Goal: Task Accomplishment & Management: Manage account settings

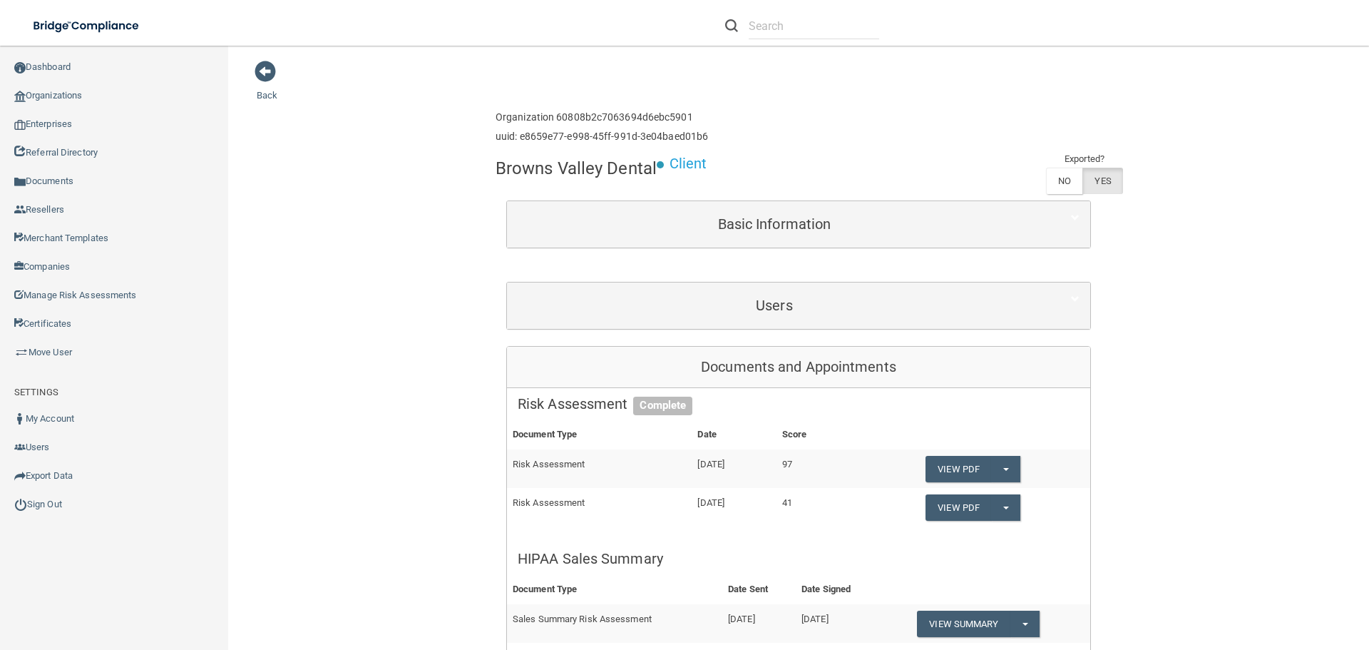
scroll to position [713, 0]
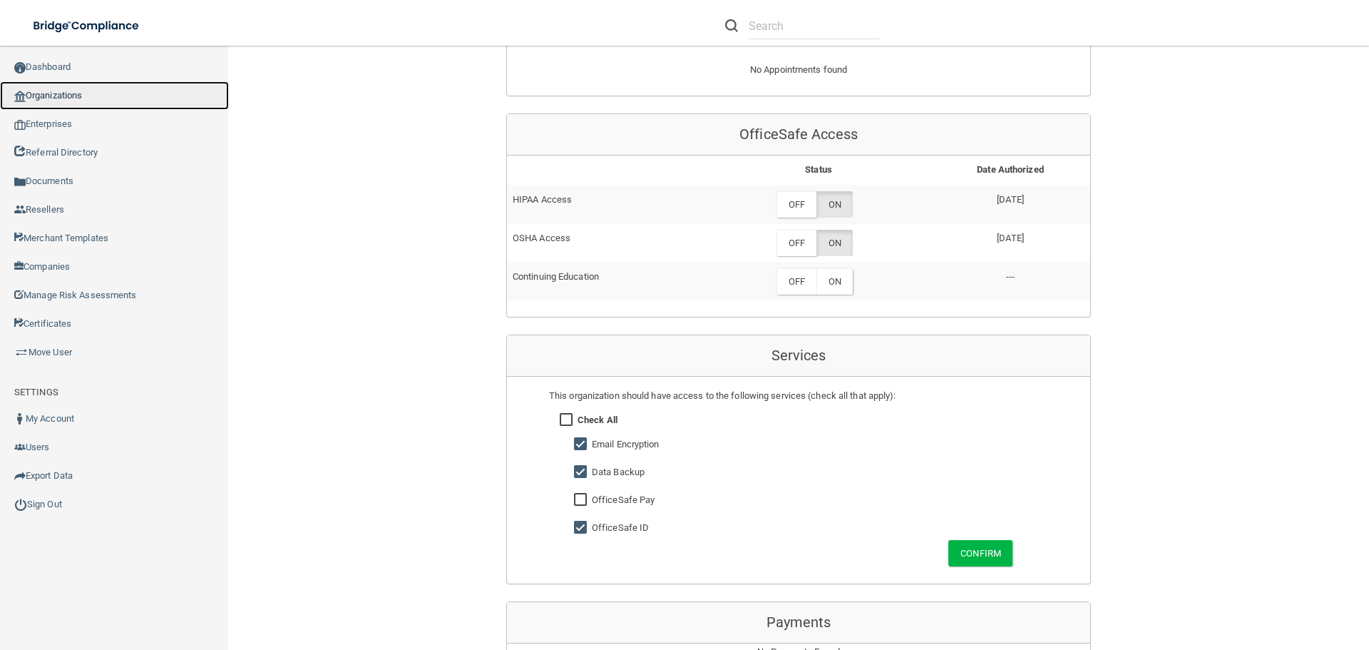
click at [86, 91] on link "Organizations" at bounding box center [114, 95] width 229 height 29
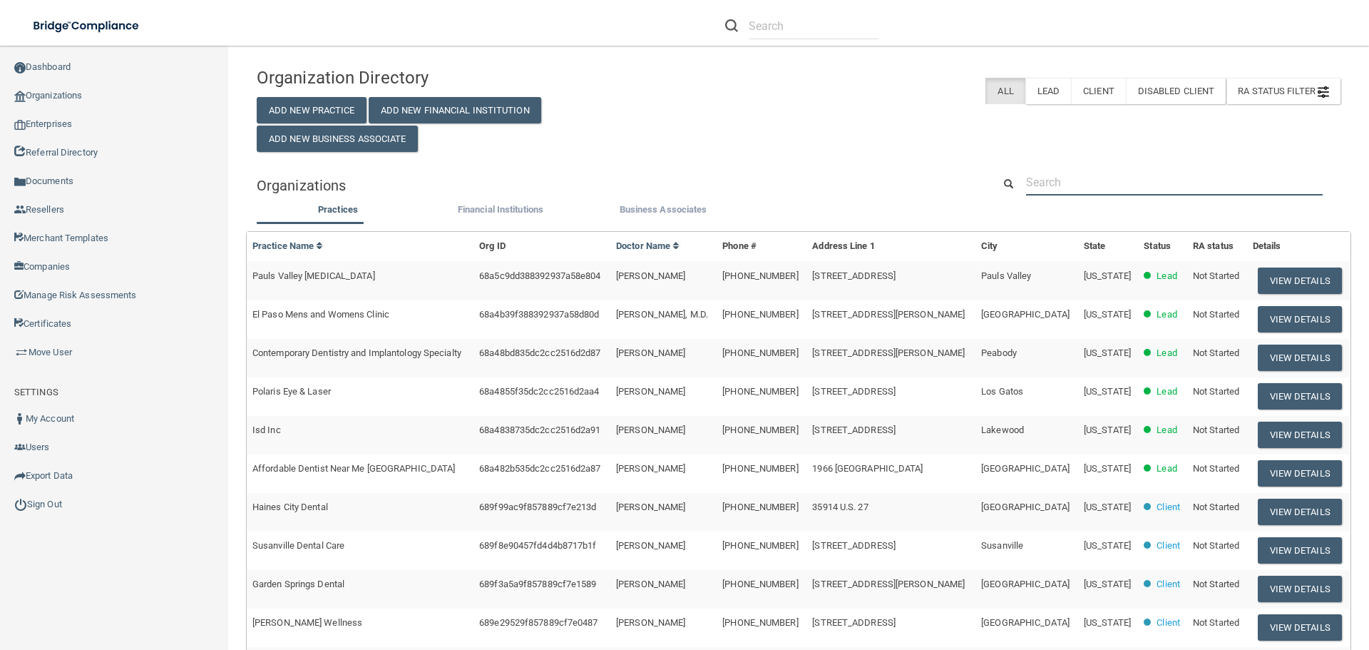
click at [1075, 180] on input "text" at bounding box center [1174, 182] width 297 height 26
paste input "907) 929-5888"
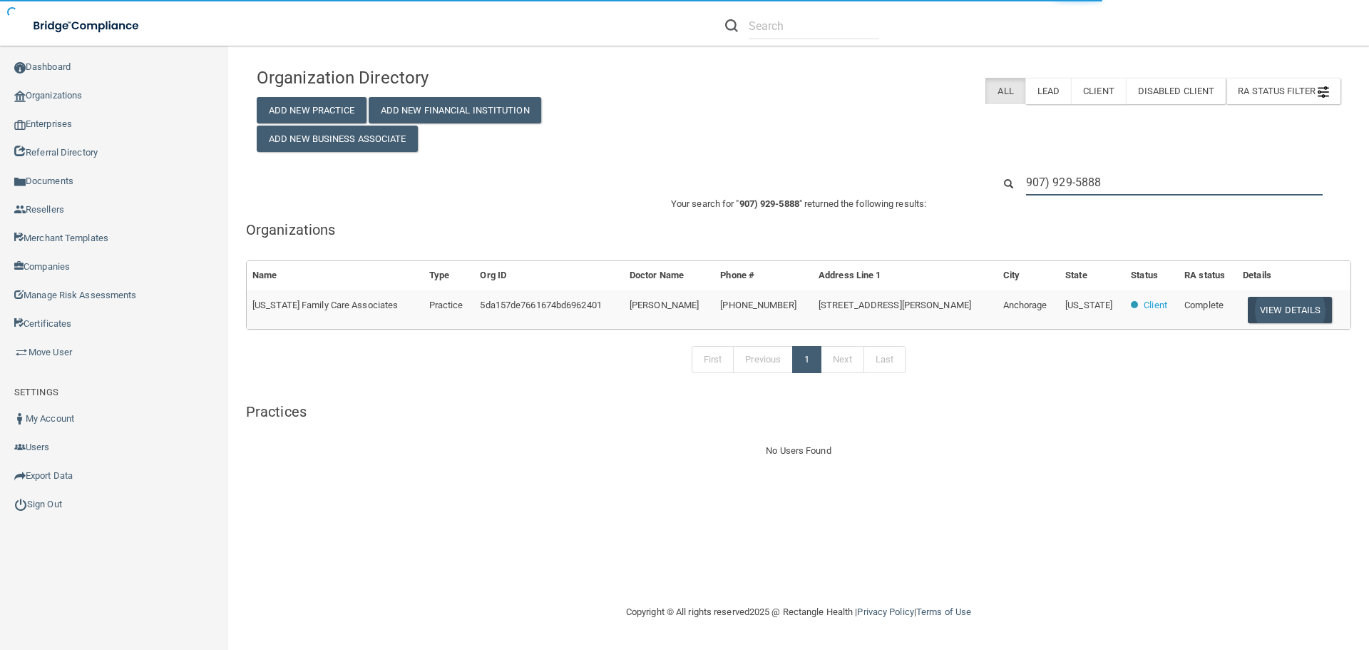
type input "907) 929-5888"
click at [1286, 312] on button "View Details" at bounding box center [1290, 310] width 84 height 26
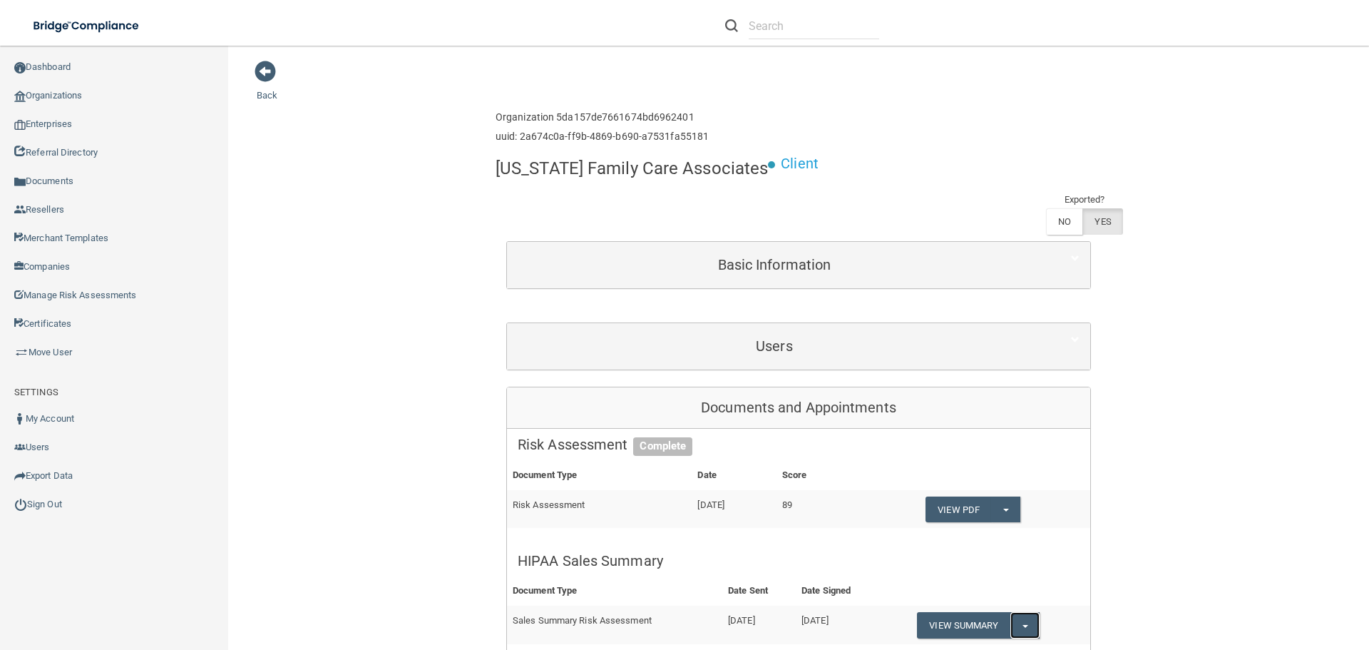
click at [1019, 612] on button "Split button!" at bounding box center [1024, 625] width 29 height 26
click at [993, 643] on link "Download as PDF" at bounding box center [976, 653] width 118 height 21
click at [81, 93] on link "Organizations" at bounding box center [114, 95] width 229 height 29
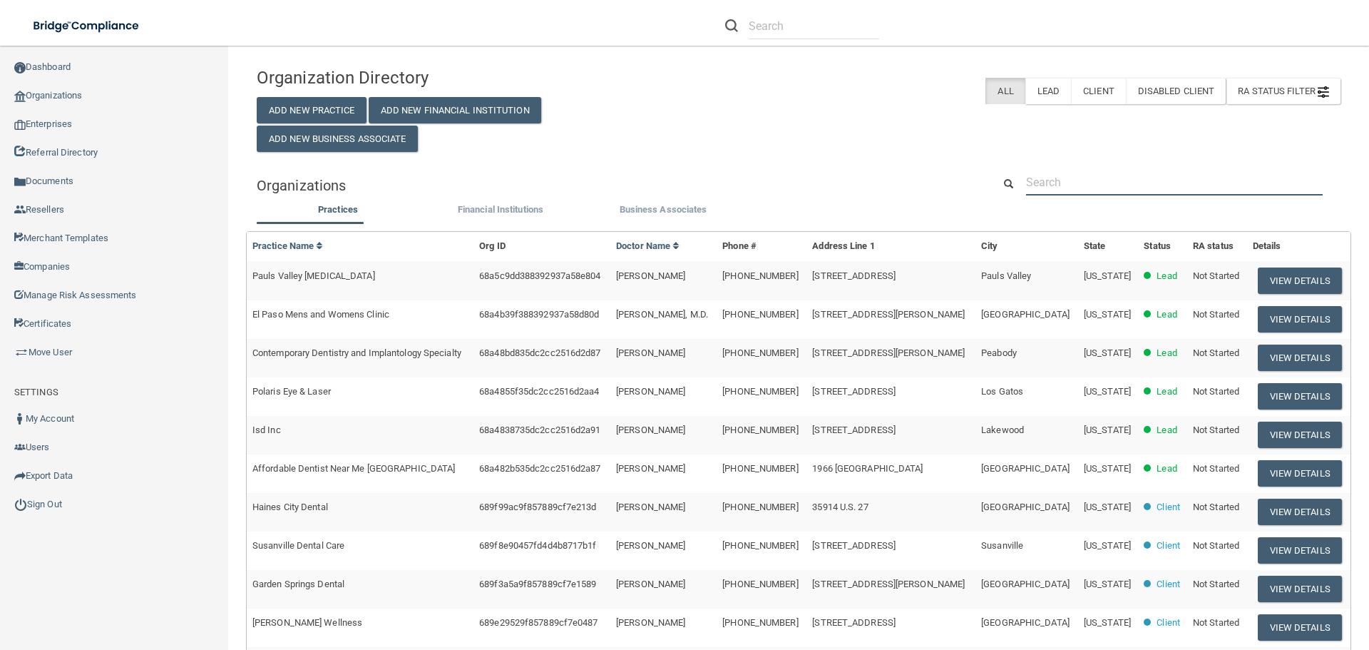
click at [1040, 179] on input "text" at bounding box center [1174, 182] width 297 height 26
paste input "[EMAIL_ADDRESS][DOMAIN_NAME]"
type input "[EMAIL_ADDRESS][DOMAIN_NAME]"
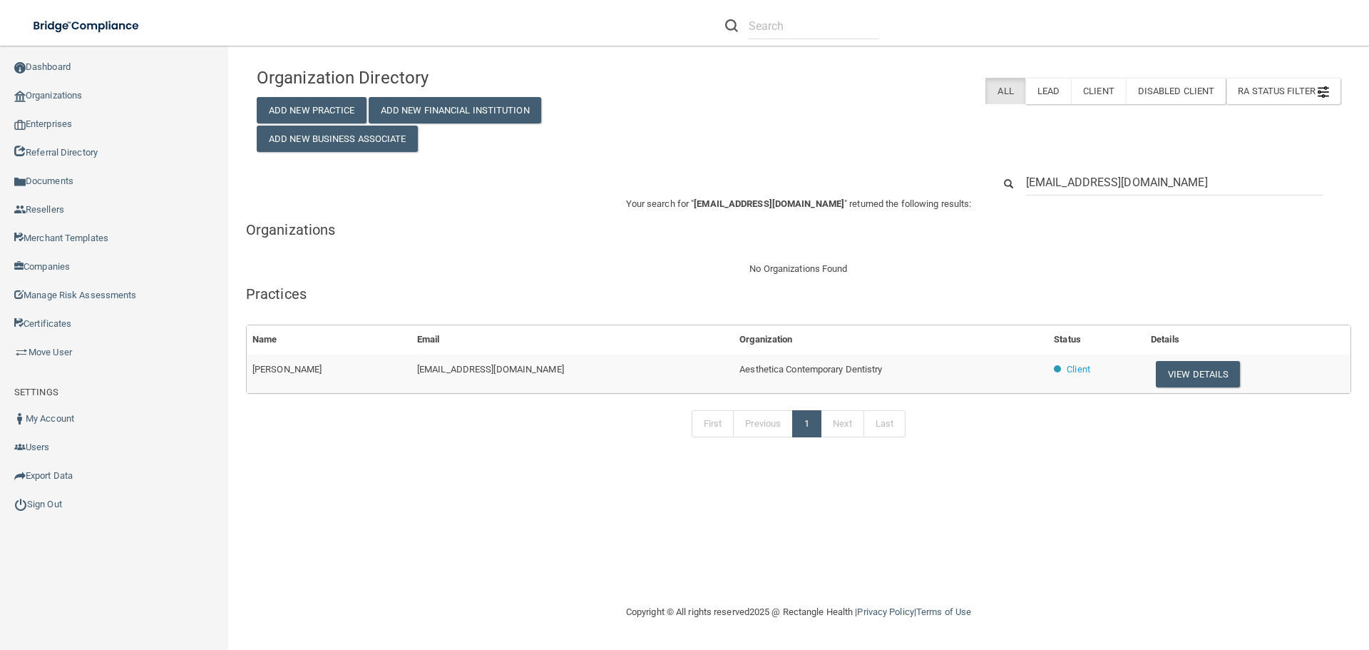
click at [984, 231] on h5 "Organizations" at bounding box center [798, 230] width 1105 height 16
click at [739, 369] on span "Aesthetica Contemporary Dentistry" at bounding box center [810, 369] width 143 height 11
copy tr "Aesthetica Contemporary Dentistry"
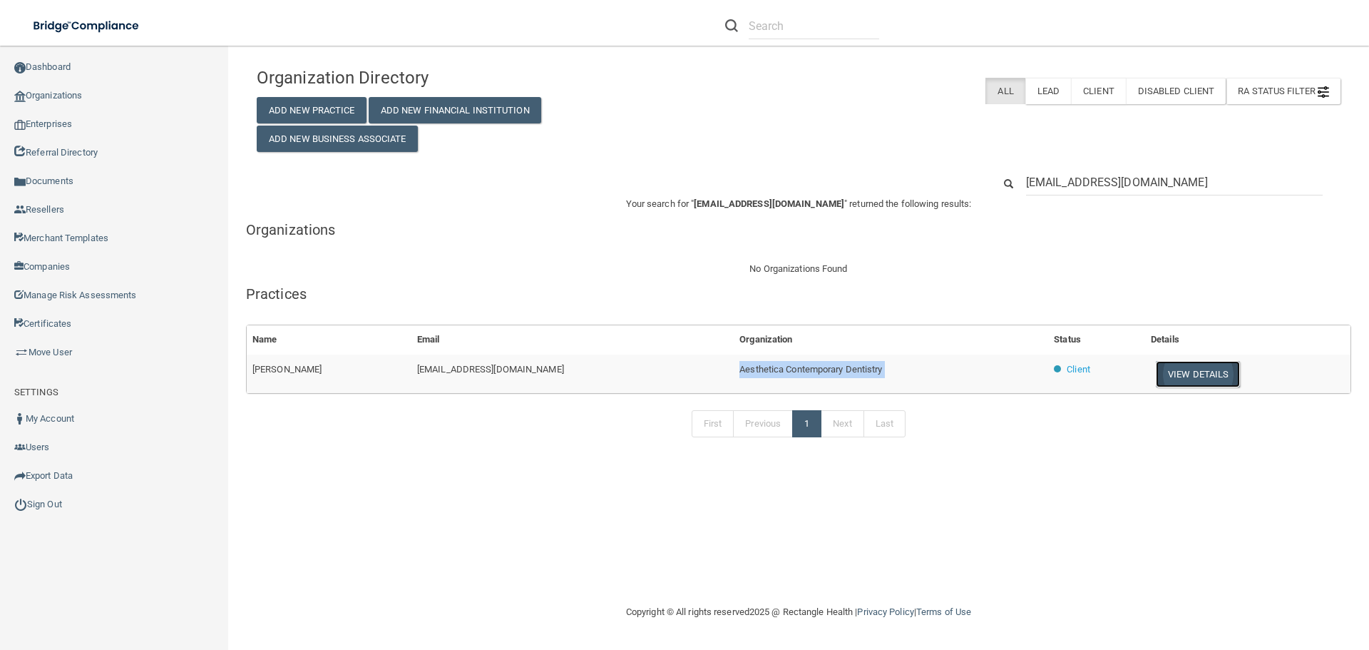
click at [1156, 372] on button "View Details" at bounding box center [1198, 374] width 84 height 26
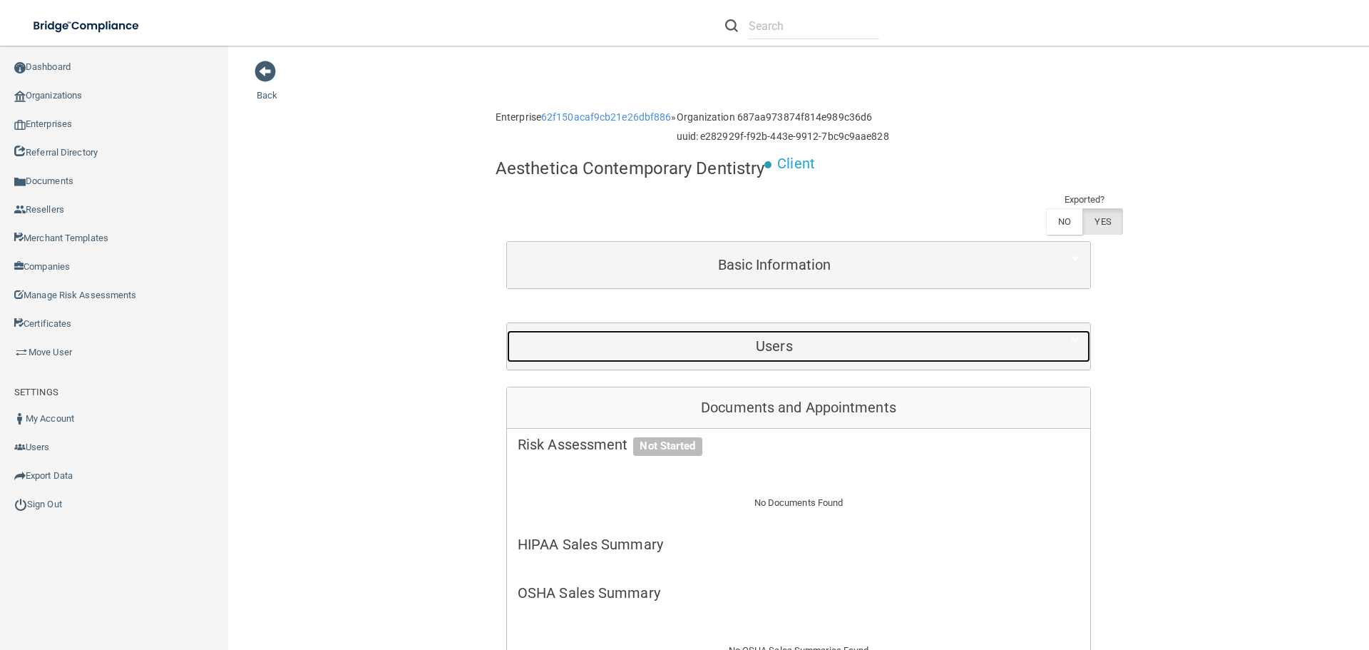
click at [838, 343] on h5 "Users" at bounding box center [774, 346] width 513 height 16
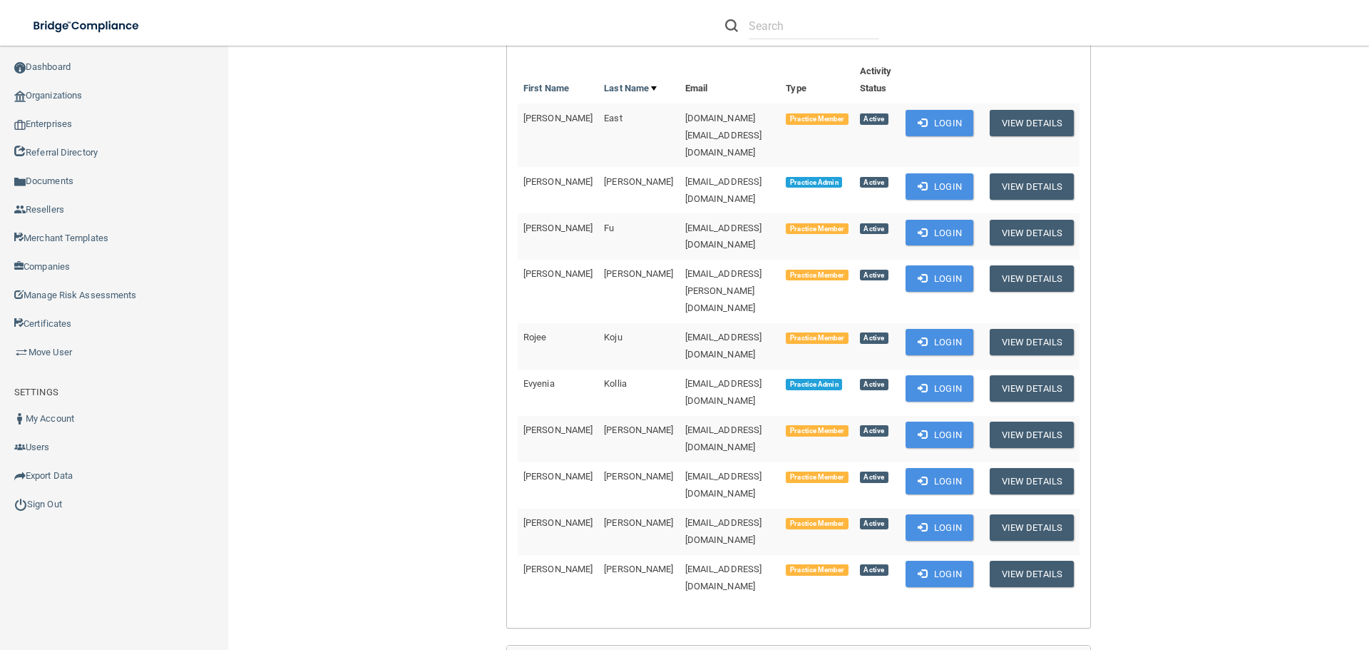
scroll to position [357, 0]
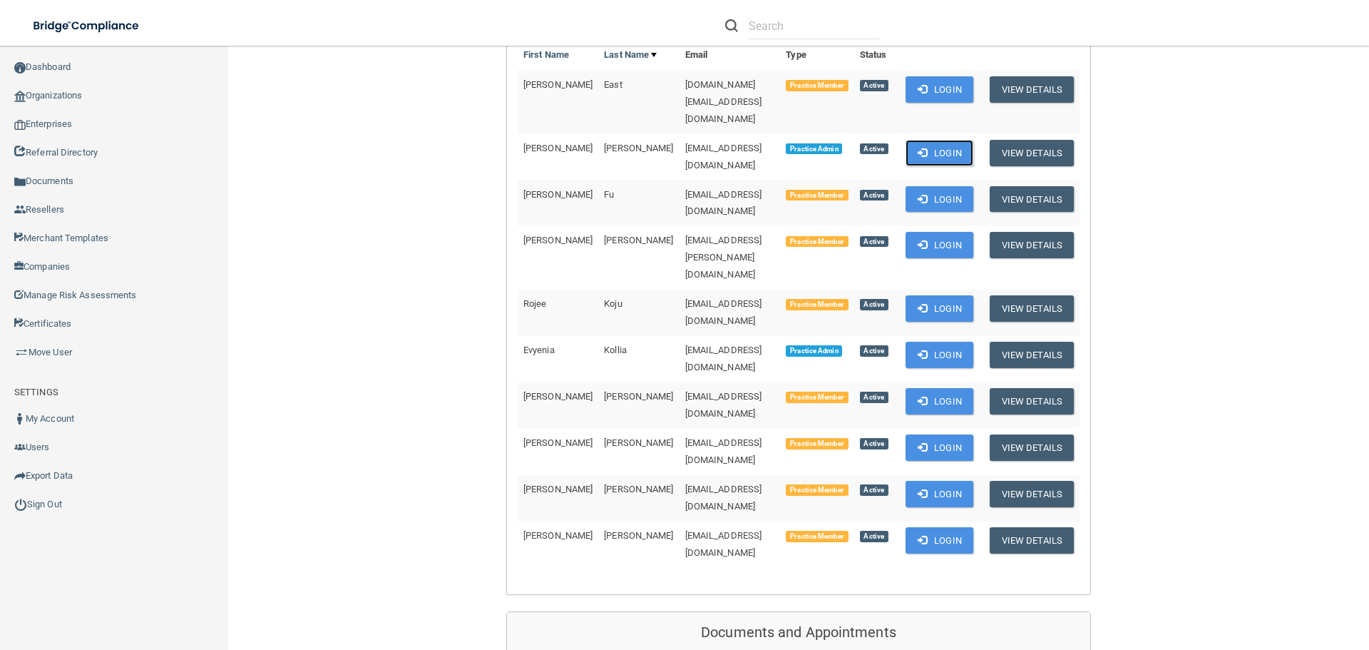
click at [956, 140] on button "Login" at bounding box center [940, 153] width 68 height 26
click at [82, 99] on link "Organizations" at bounding box center [114, 95] width 229 height 29
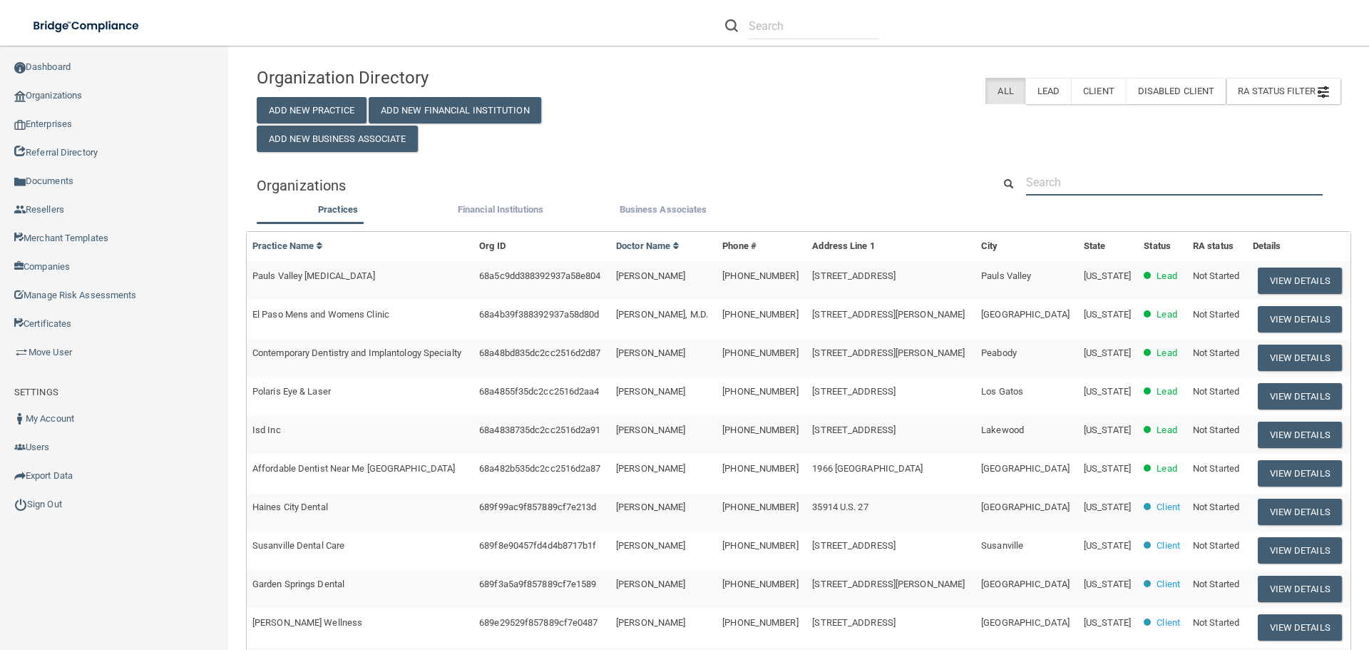
click at [1080, 175] on input "text" at bounding box center [1174, 182] width 297 height 26
paste input "hcg.etta@yahoo.com"
type input "hcg.etta@yahoo.com"
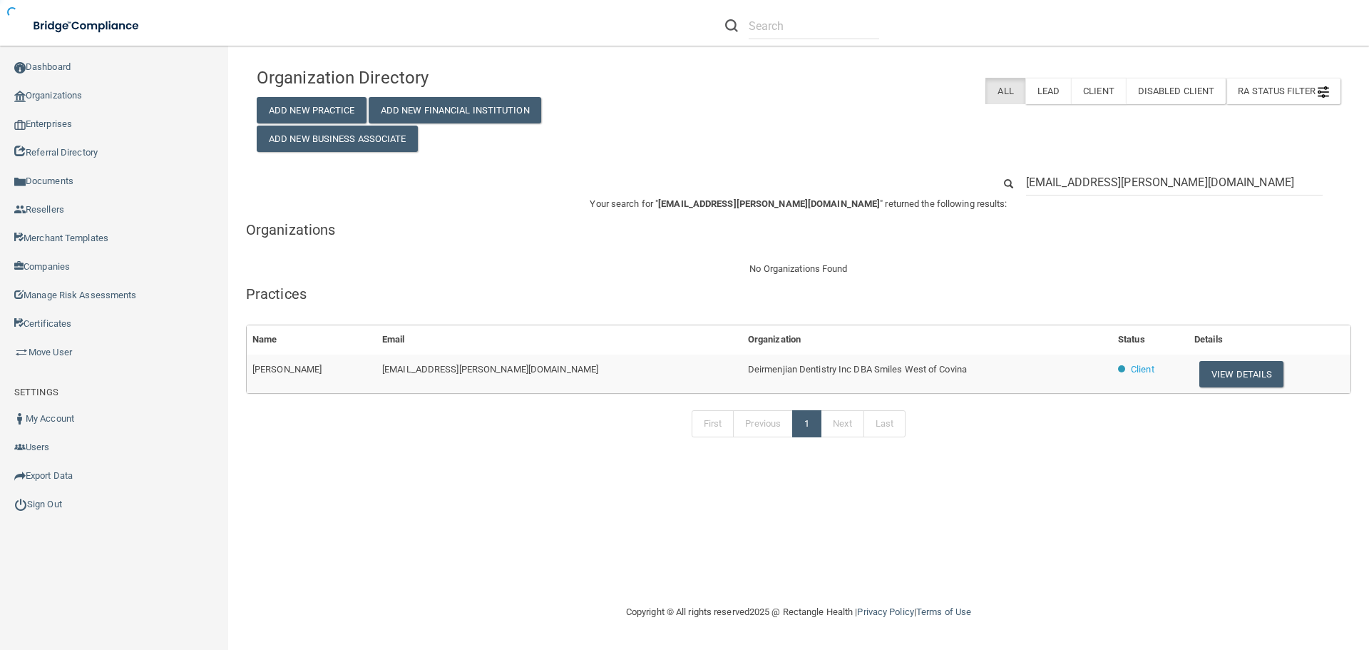
click at [748, 371] on span "Deirmenjian Dentistry Inc DBA Smiles West of Covina" at bounding box center [857, 369] width 219 height 11
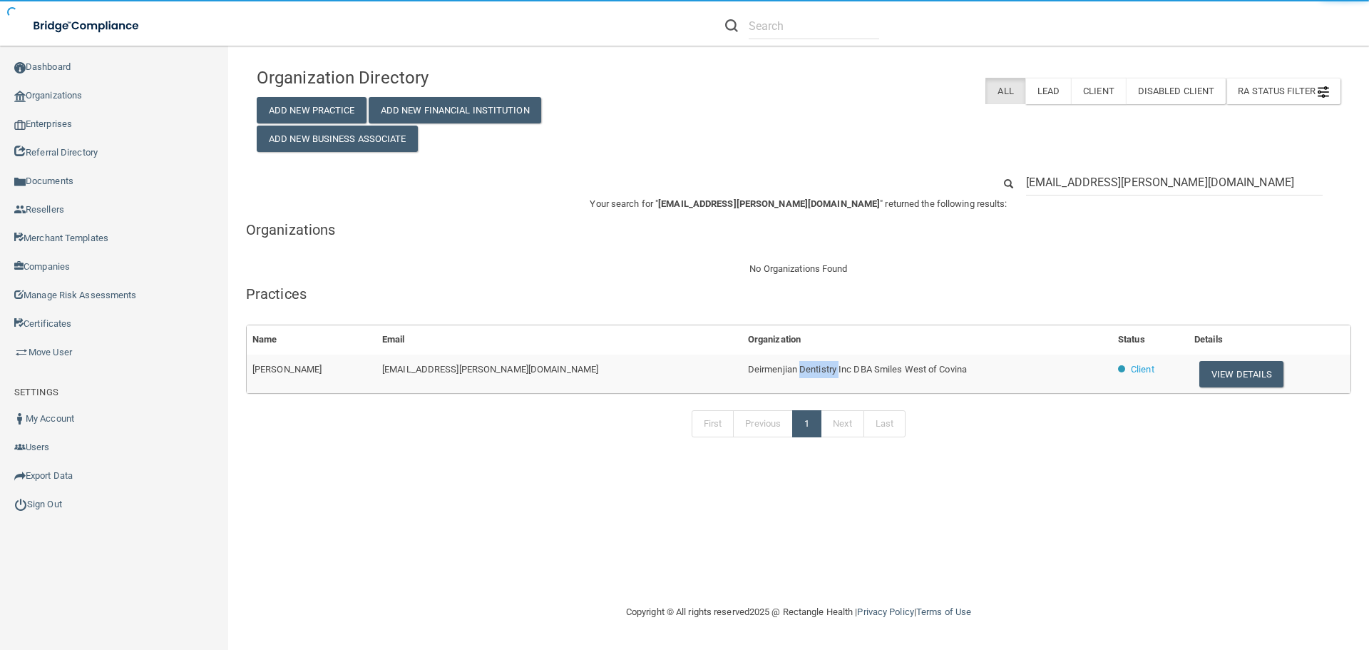
click at [748, 371] on span "Deirmenjian Dentistry Inc DBA Smiles West of Covina" at bounding box center [857, 369] width 219 height 11
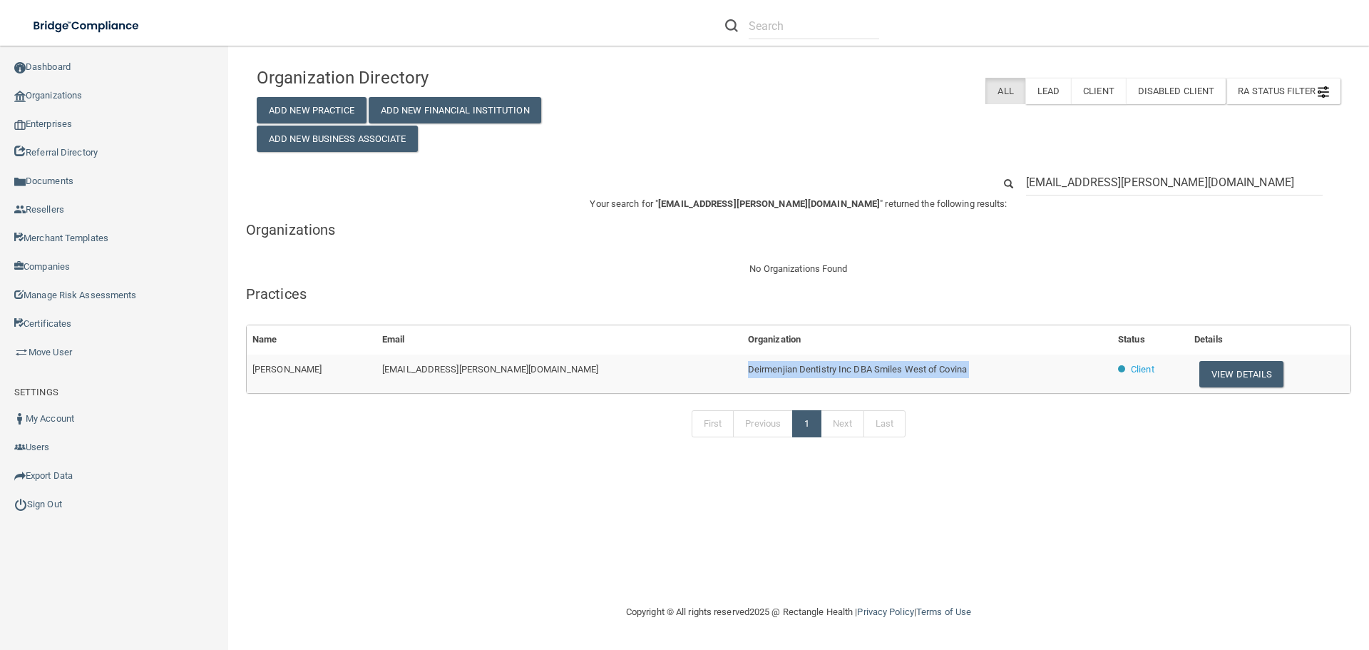
copy tr "Deirmenjian Dentistry Inc DBA Smiles West of Covina"
click at [1206, 371] on button "View Details" at bounding box center [1241, 374] width 84 height 26
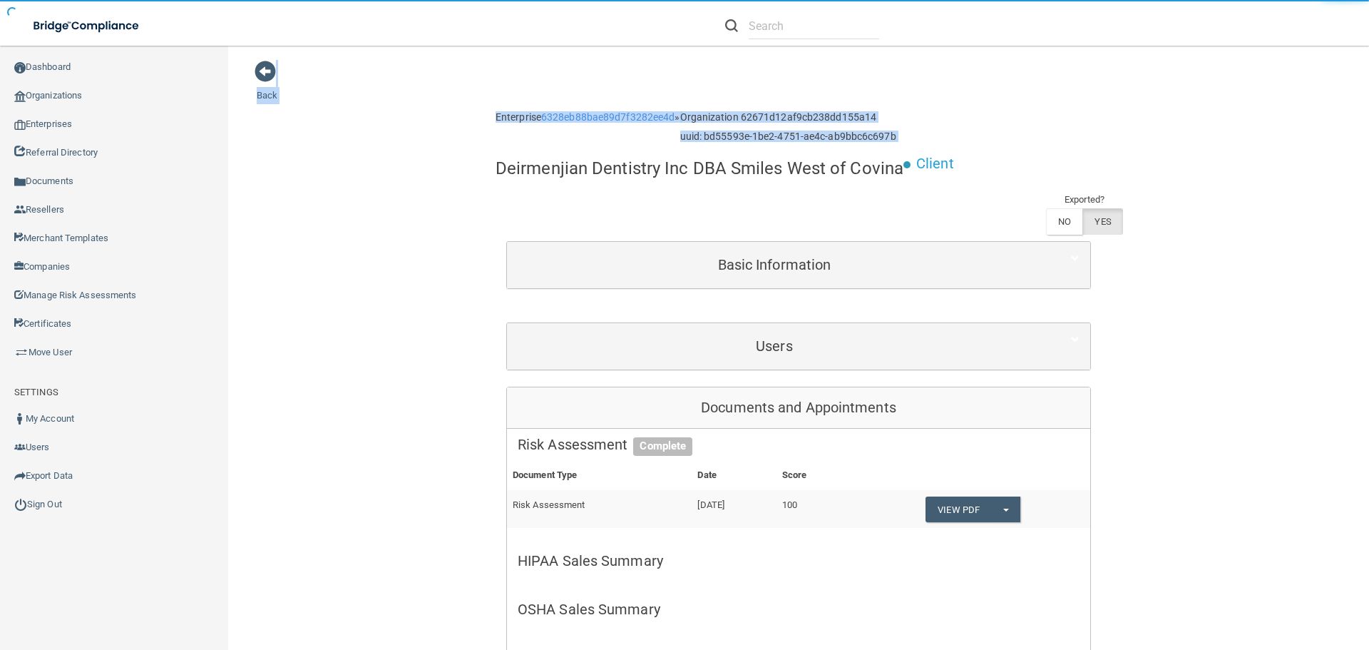
click at [702, 256] on div "Toggle navigation Manage My Enterprise Manage My Location Back Enterprise 6328e…" at bounding box center [798, 348] width 1141 height 604
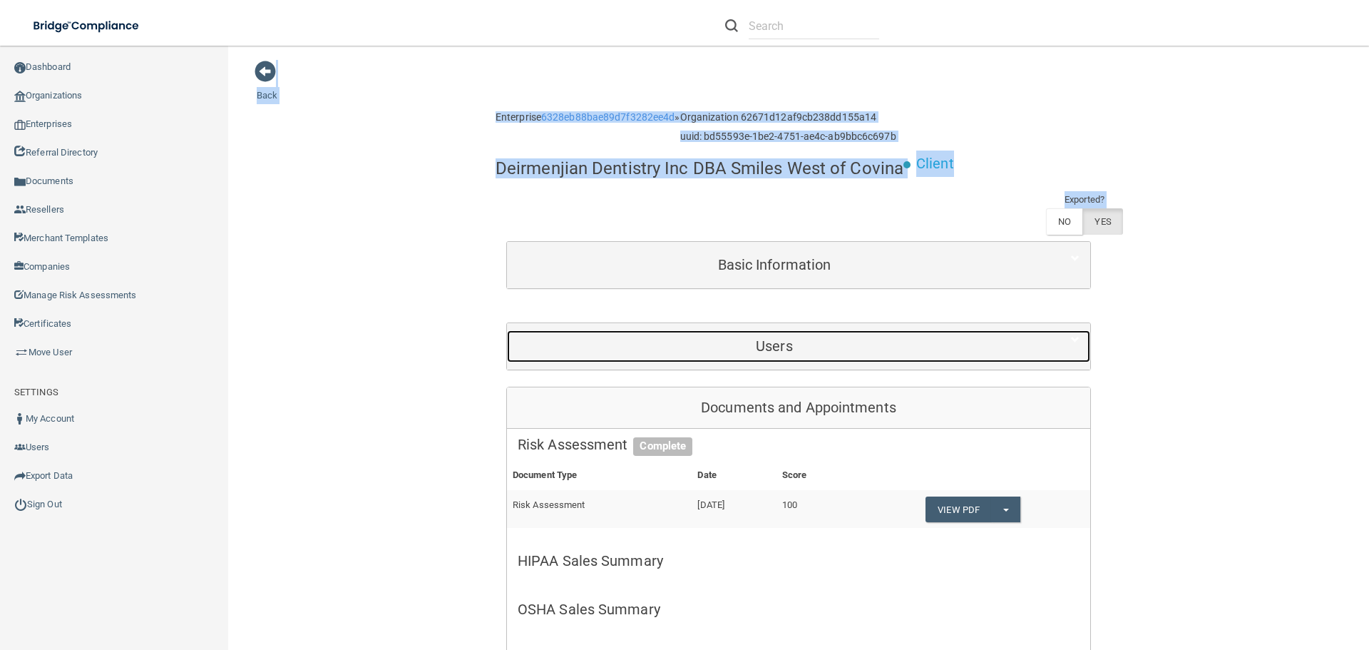
click at [666, 339] on h5 "Users" at bounding box center [774, 346] width 513 height 16
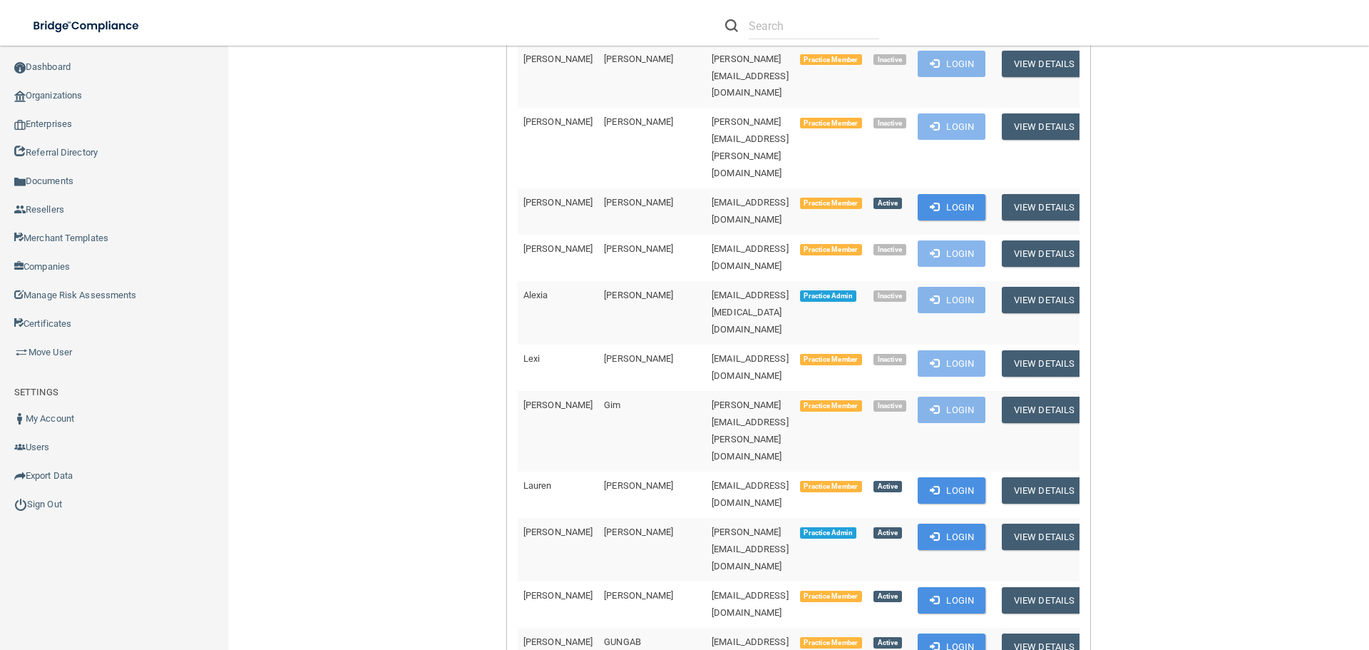
scroll to position [428, 0]
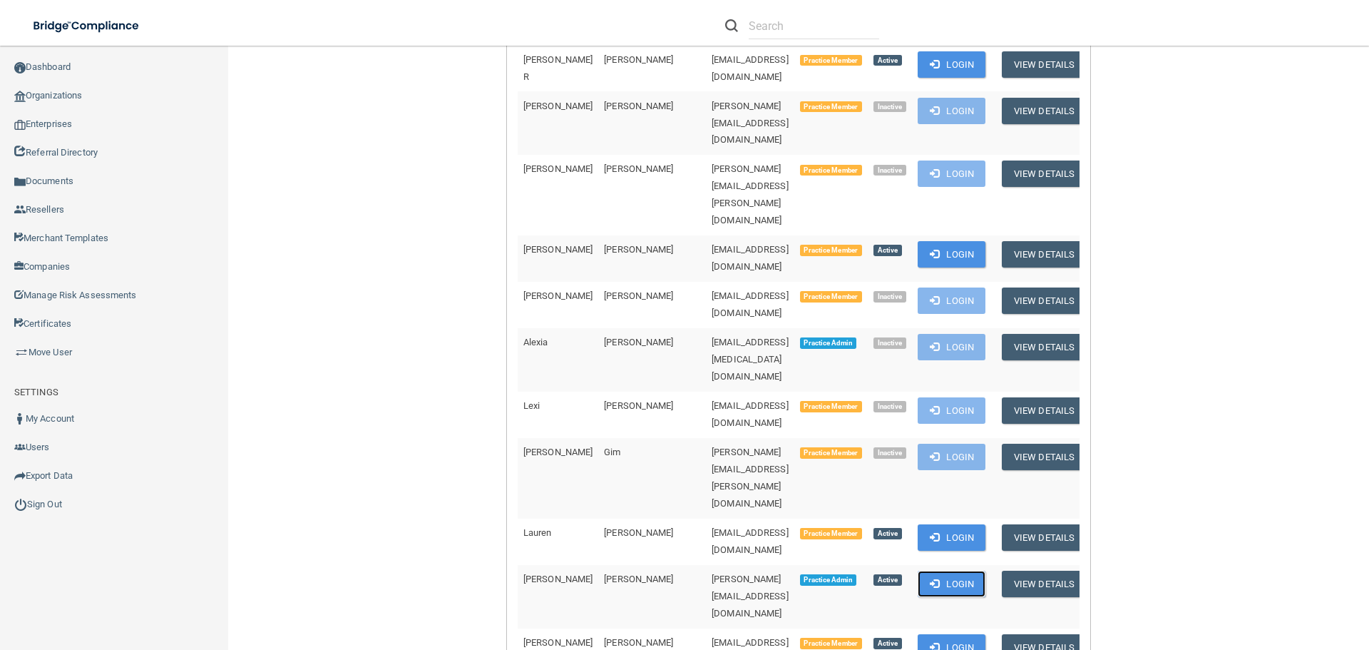
click at [959, 570] on button "Login" at bounding box center [952, 583] width 68 height 26
click at [59, 99] on link "Organizations" at bounding box center [114, 95] width 229 height 29
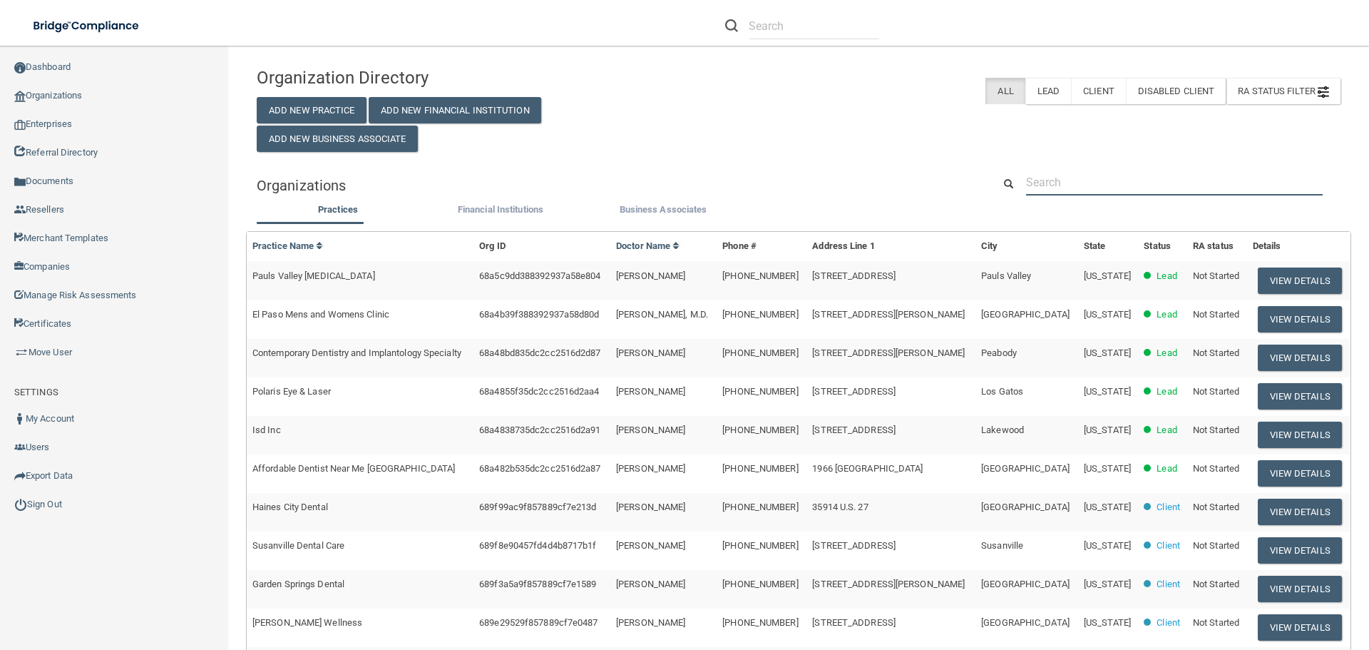
click at [1057, 175] on input "text" at bounding box center [1174, 182] width 297 height 26
paste input "Eastlake Medical"
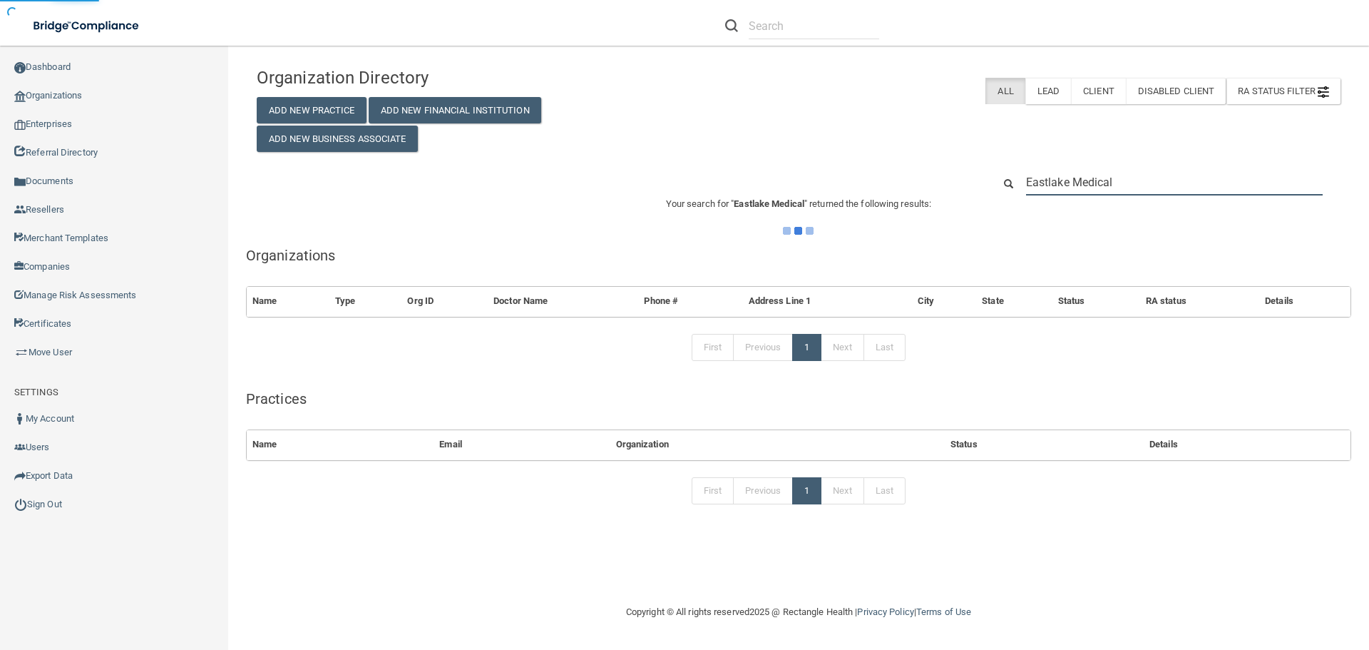
type input "Eastlake Medical"
click at [644, 150] on div "Organization Directory Add New Practice Add New Financial Institution Add New B…" at bounding box center [798, 106] width 1105 height 92
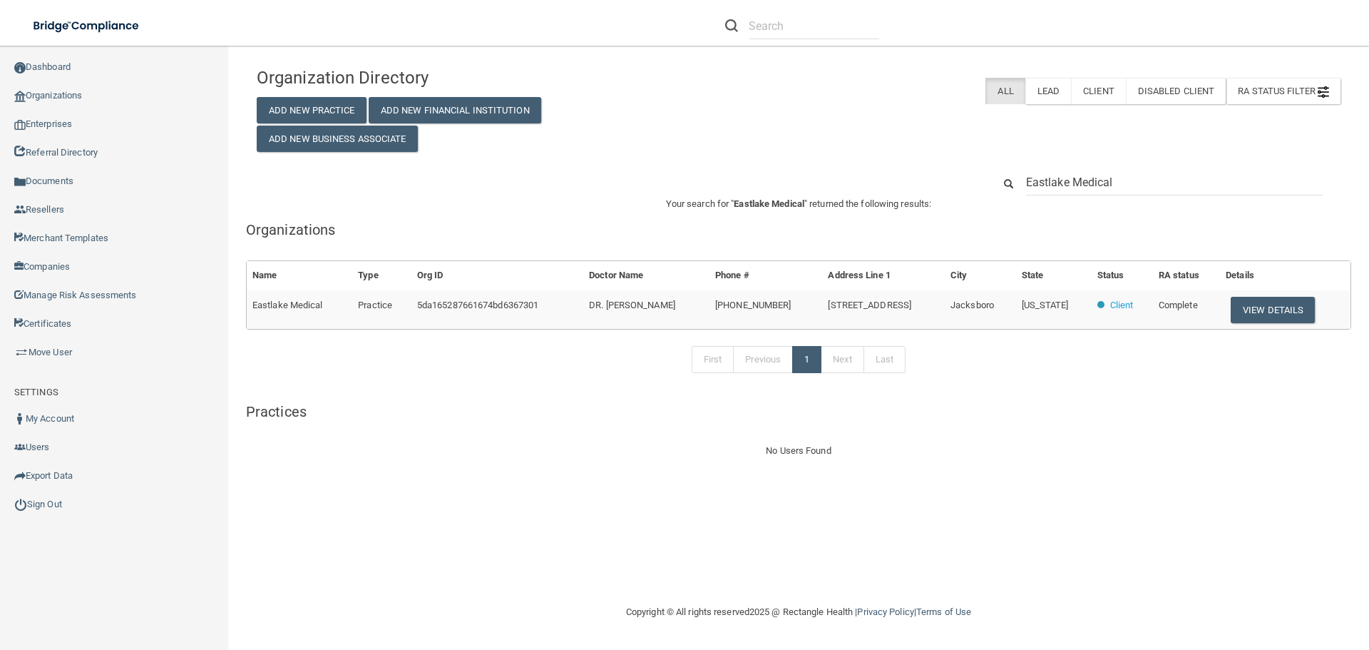
click at [491, 388] on div "First Previous 1 Next Last" at bounding box center [798, 362] width 1127 height 66
drag, startPoint x: 786, startPoint y: 304, endPoint x: 719, endPoint y: 309, distance: 67.2
click at [719, 309] on td "(423) 352-6500" at bounding box center [765, 309] width 113 height 39
copy span "423) 352-6500"
click at [1264, 313] on button "View Details" at bounding box center [1273, 310] width 84 height 26
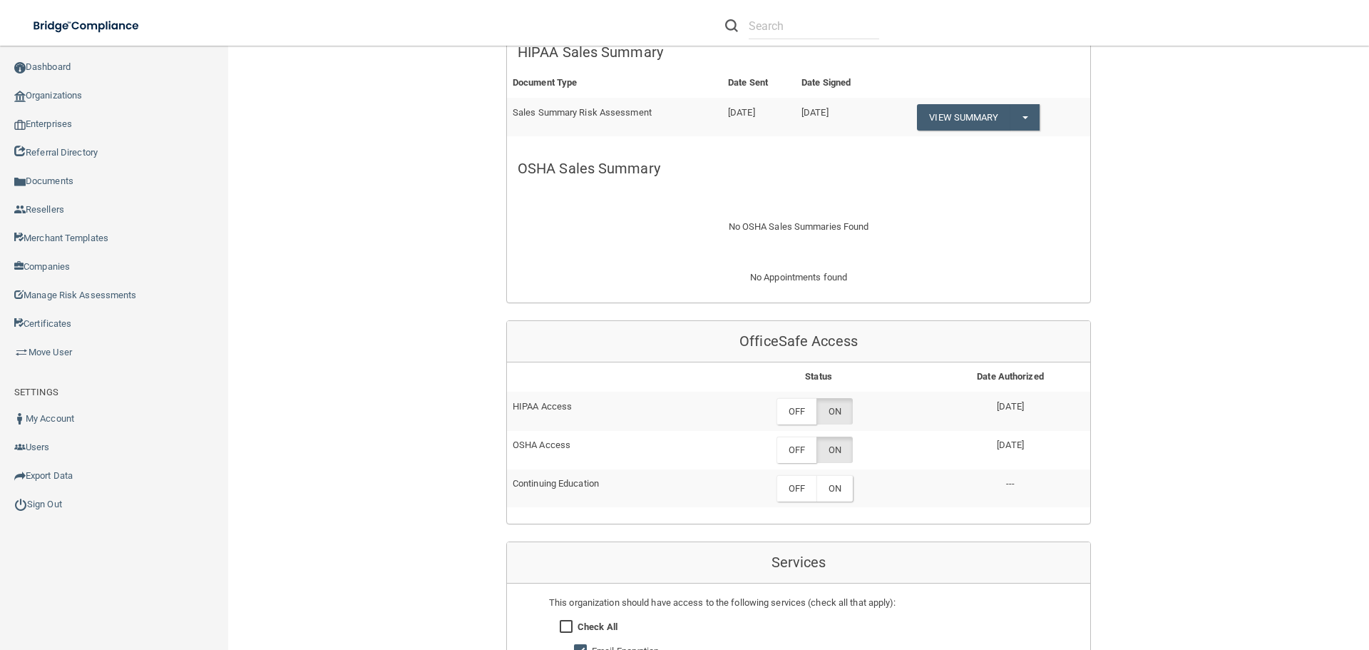
scroll to position [570, 0]
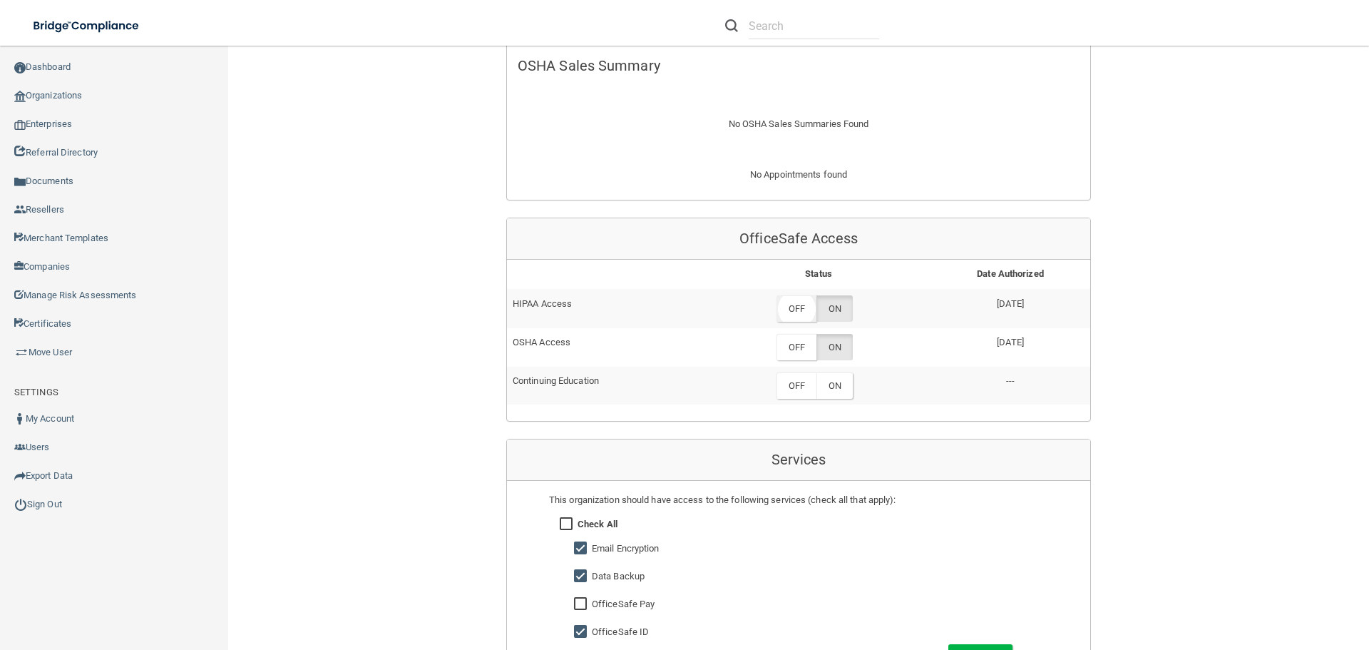
click at [799, 304] on label "OFF" at bounding box center [796, 308] width 40 height 26
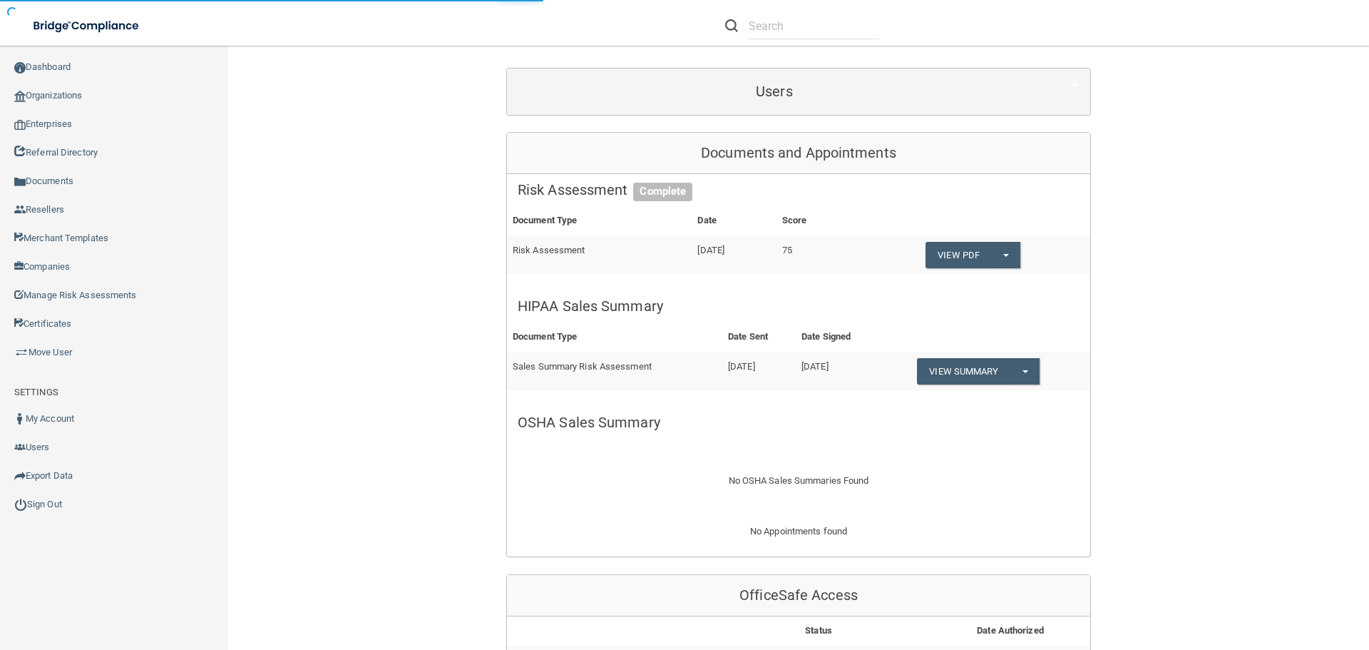
scroll to position [0, 0]
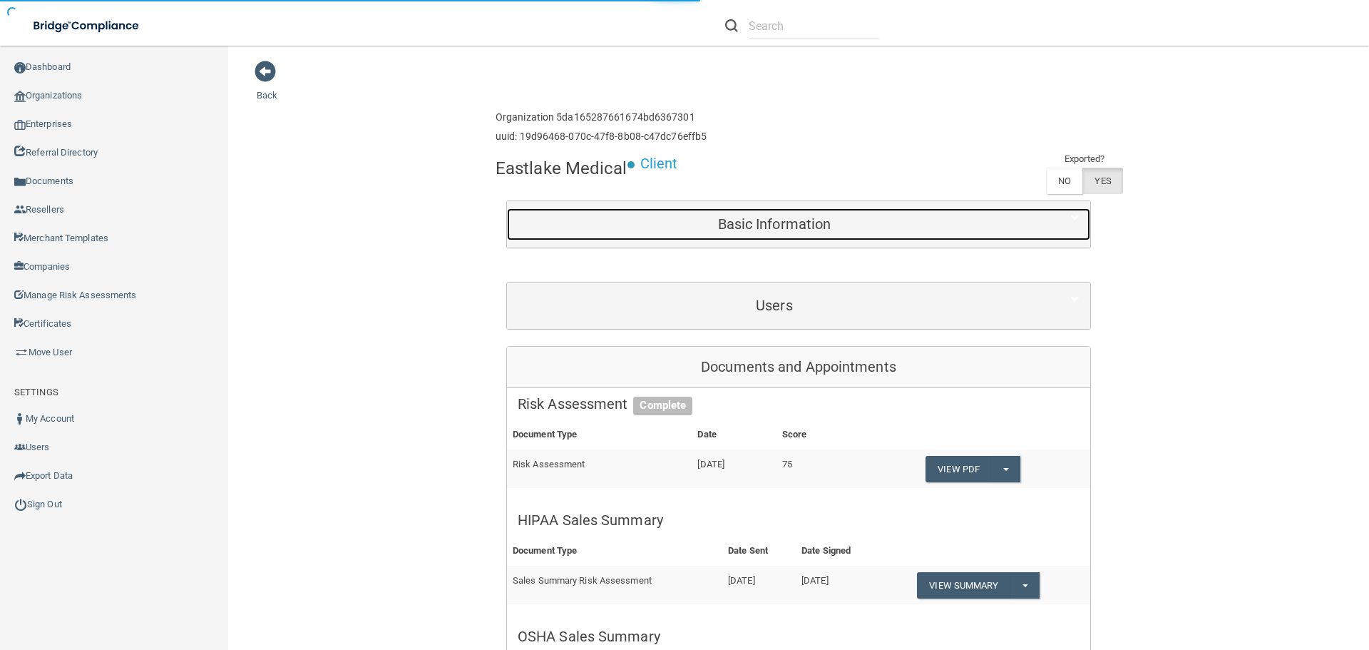
click at [746, 231] on h5 "Basic Information" at bounding box center [774, 224] width 513 height 16
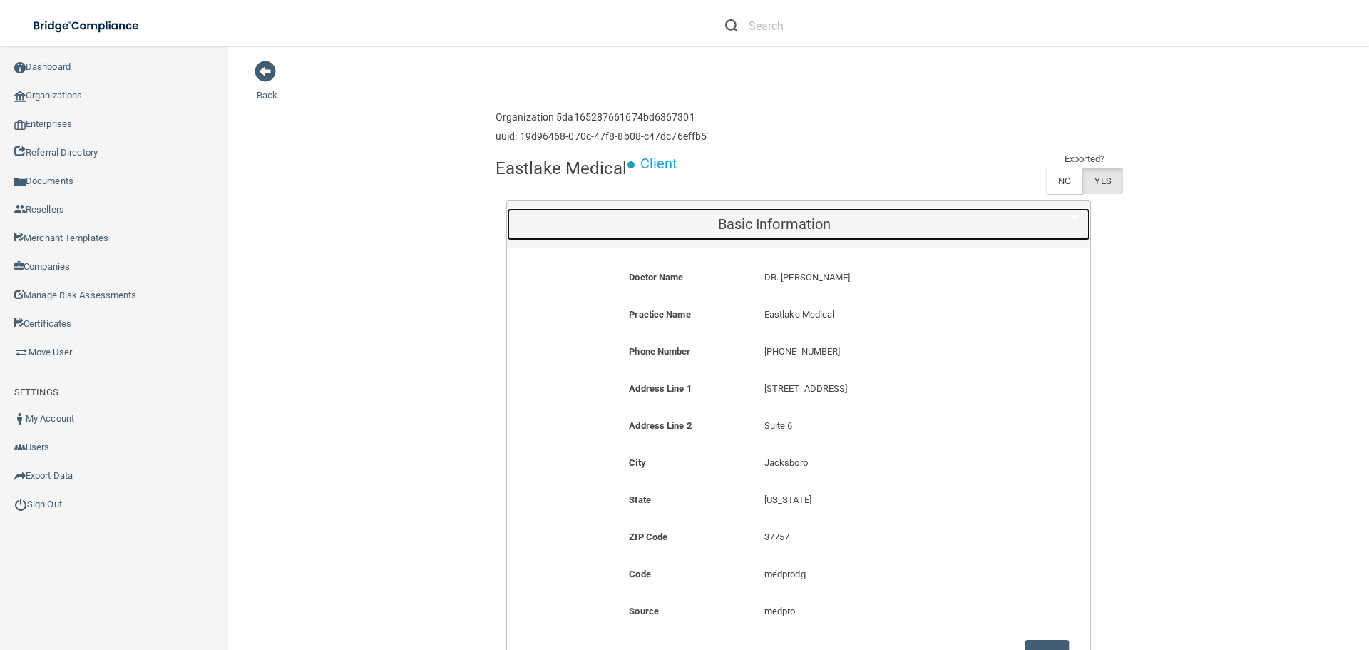
click at [746, 231] on h5 "Basic Information" at bounding box center [774, 224] width 513 height 16
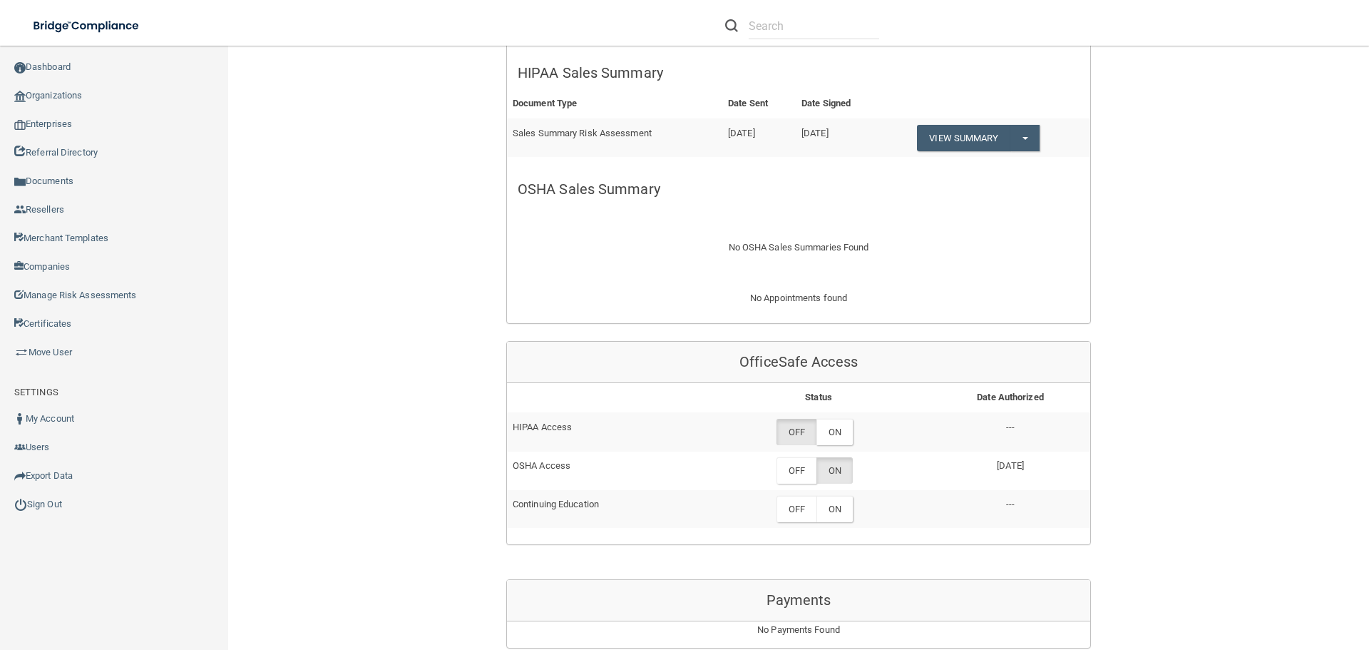
scroll to position [642, 0]
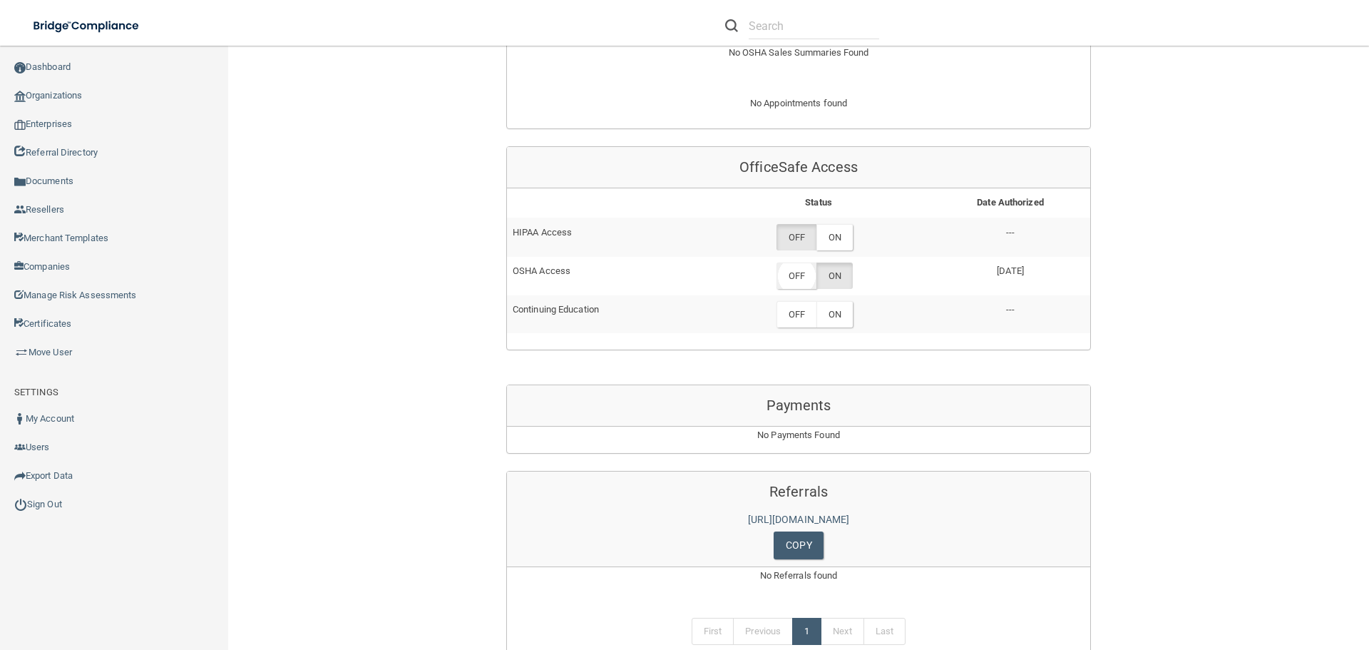
click at [799, 275] on label "OFF" at bounding box center [796, 275] width 40 height 26
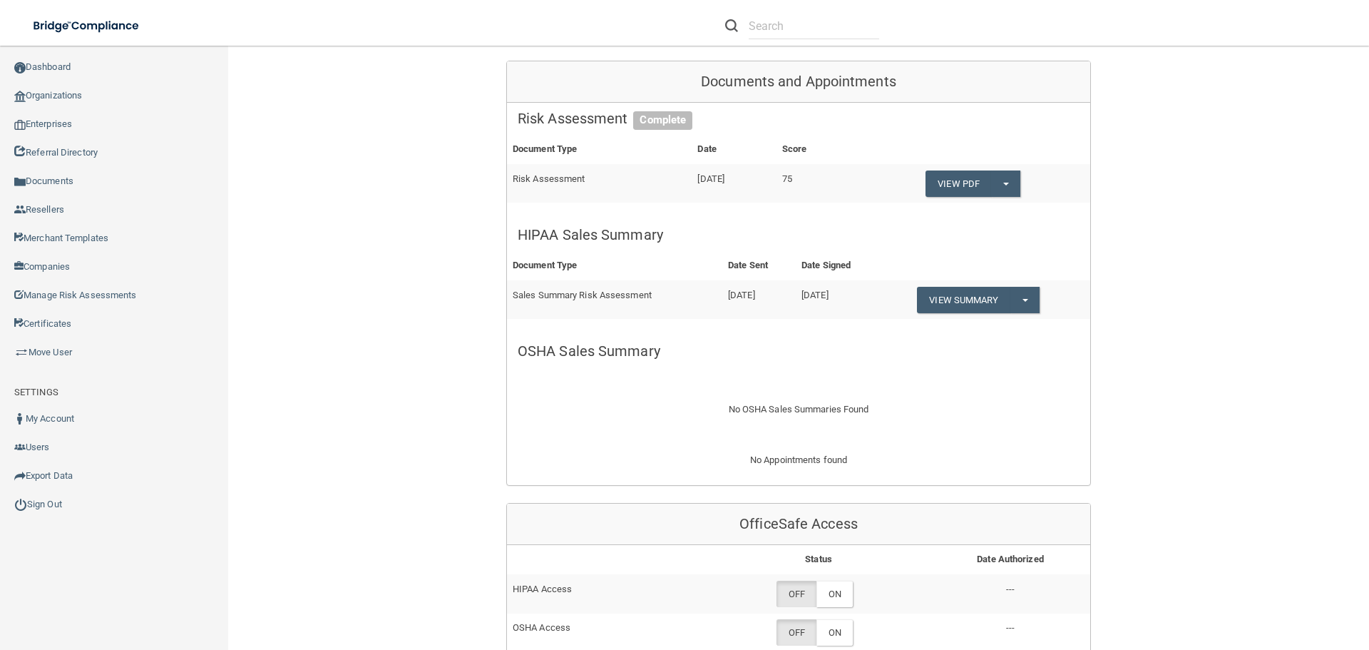
scroll to position [0, 0]
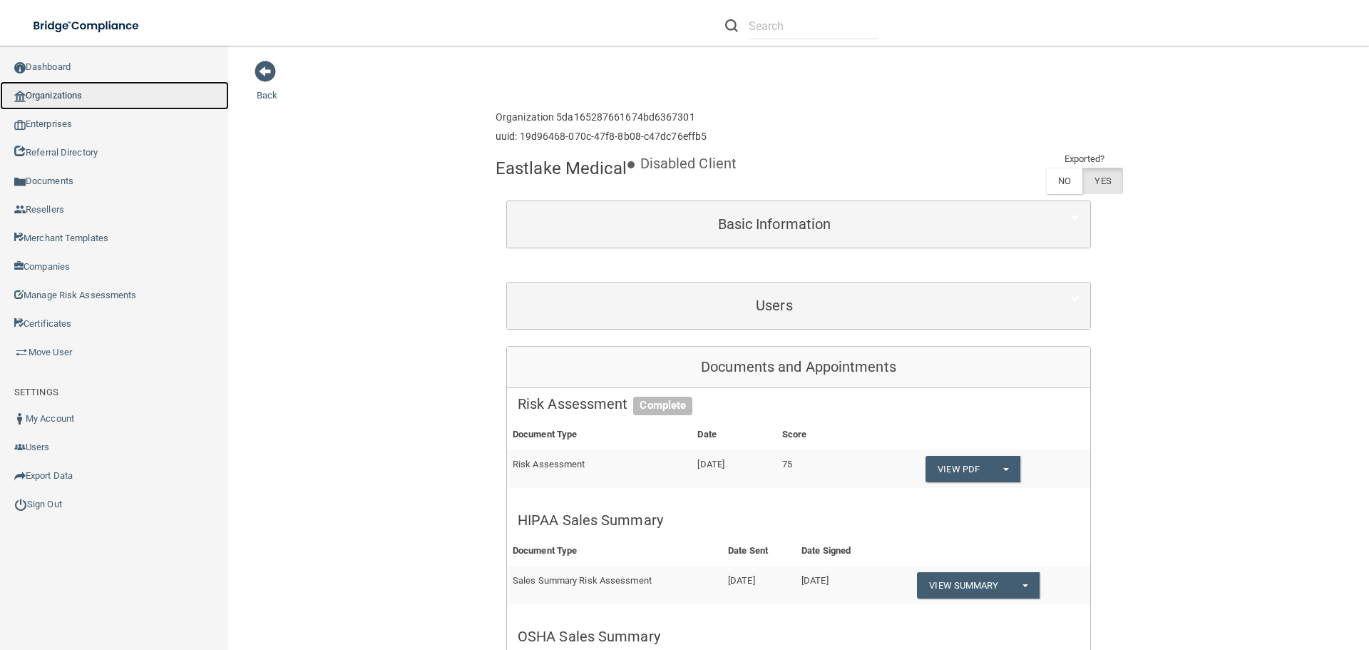
click at [56, 91] on link "Organizations" at bounding box center [114, 95] width 229 height 29
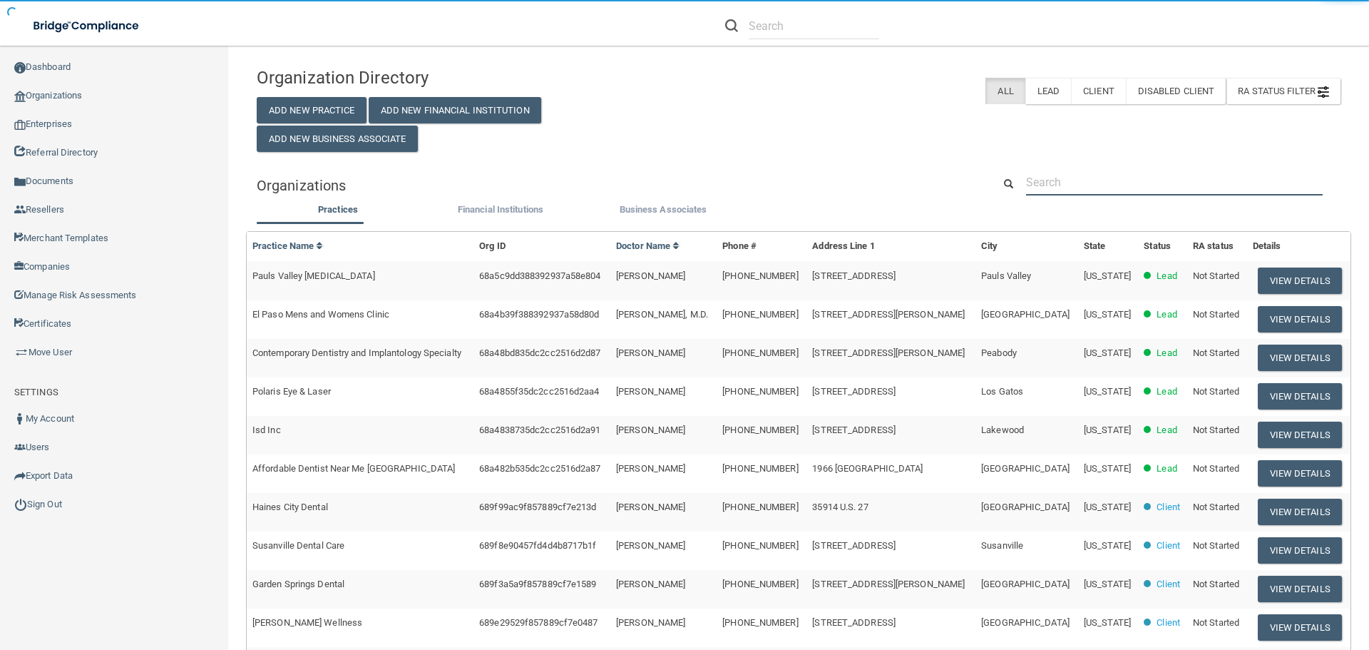
click at [1057, 178] on input "text" at bounding box center [1174, 182] width 297 height 26
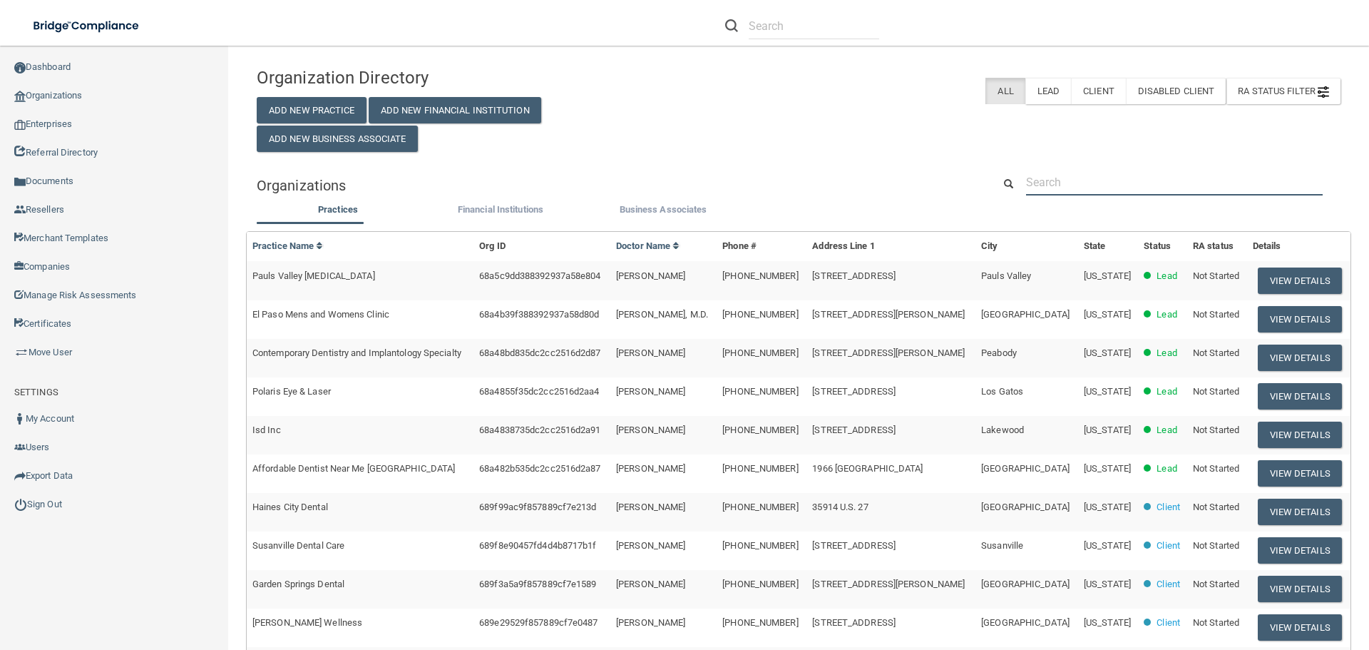
paste input "sheryl.bostwick@gmail.com"
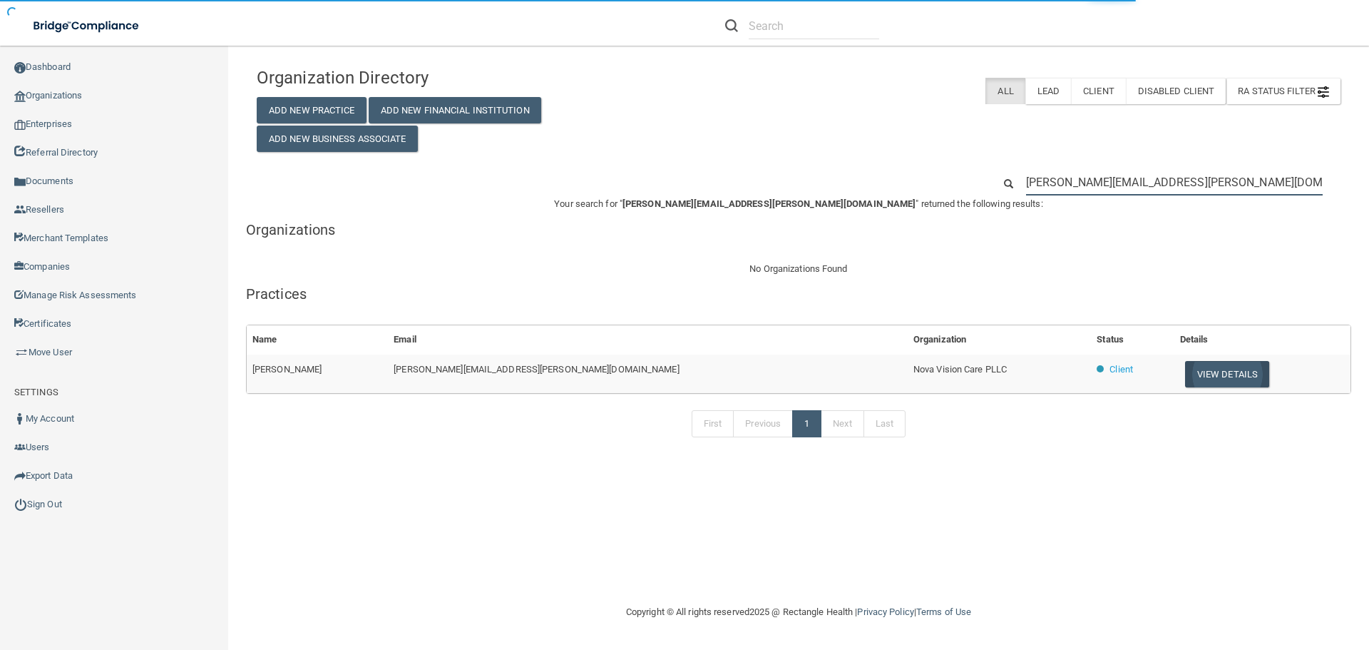
type input "sheryl.bostwick@gmail.com"
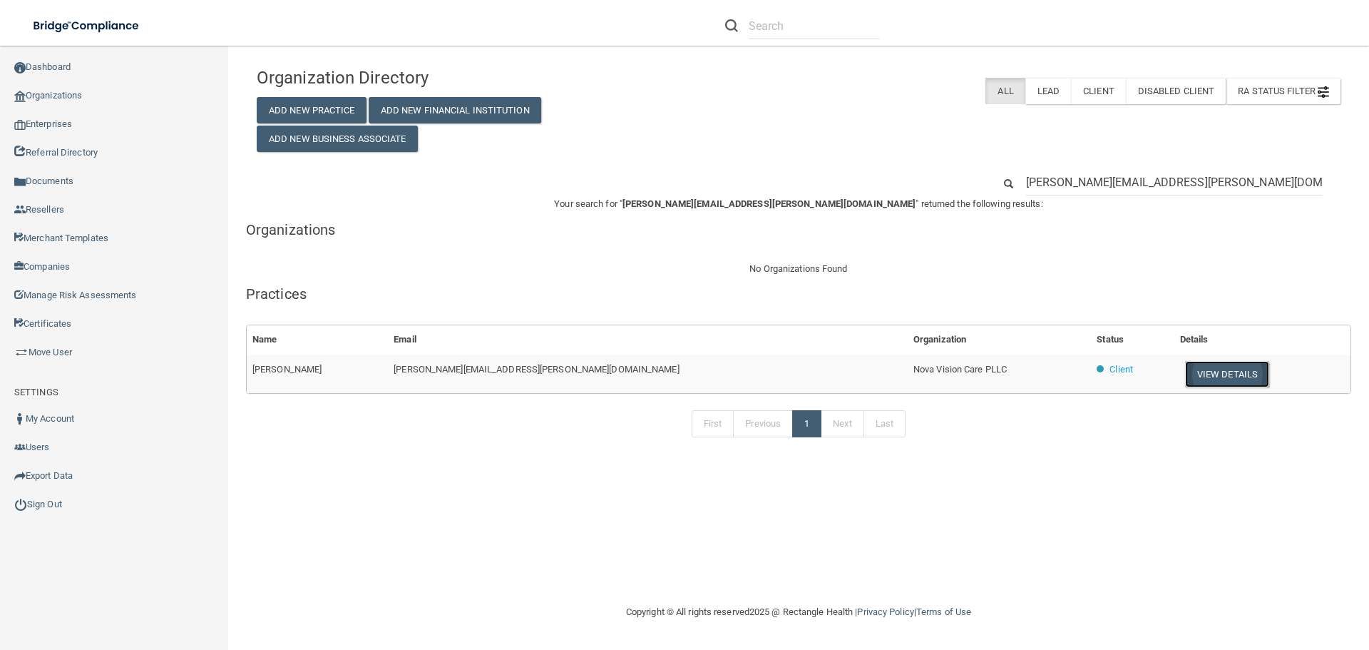
click at [1185, 374] on button "View Details" at bounding box center [1227, 374] width 84 height 26
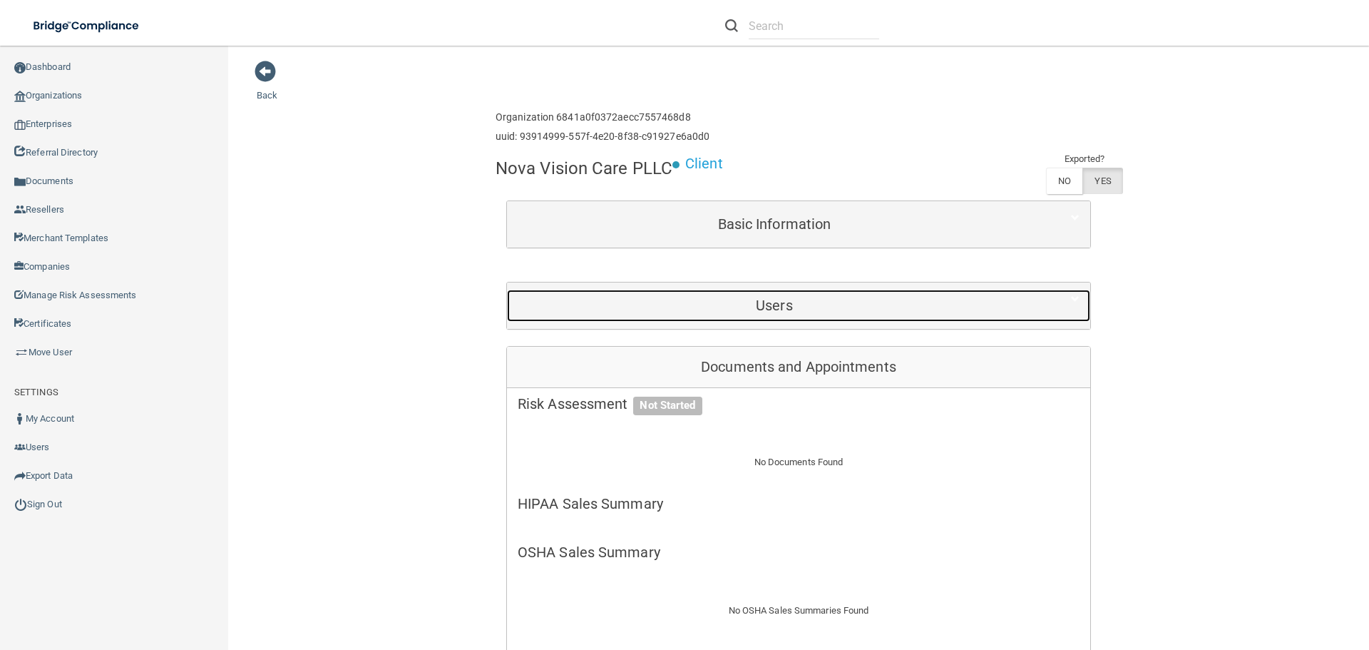
click at [764, 294] on div "Users" at bounding box center [774, 305] width 535 height 32
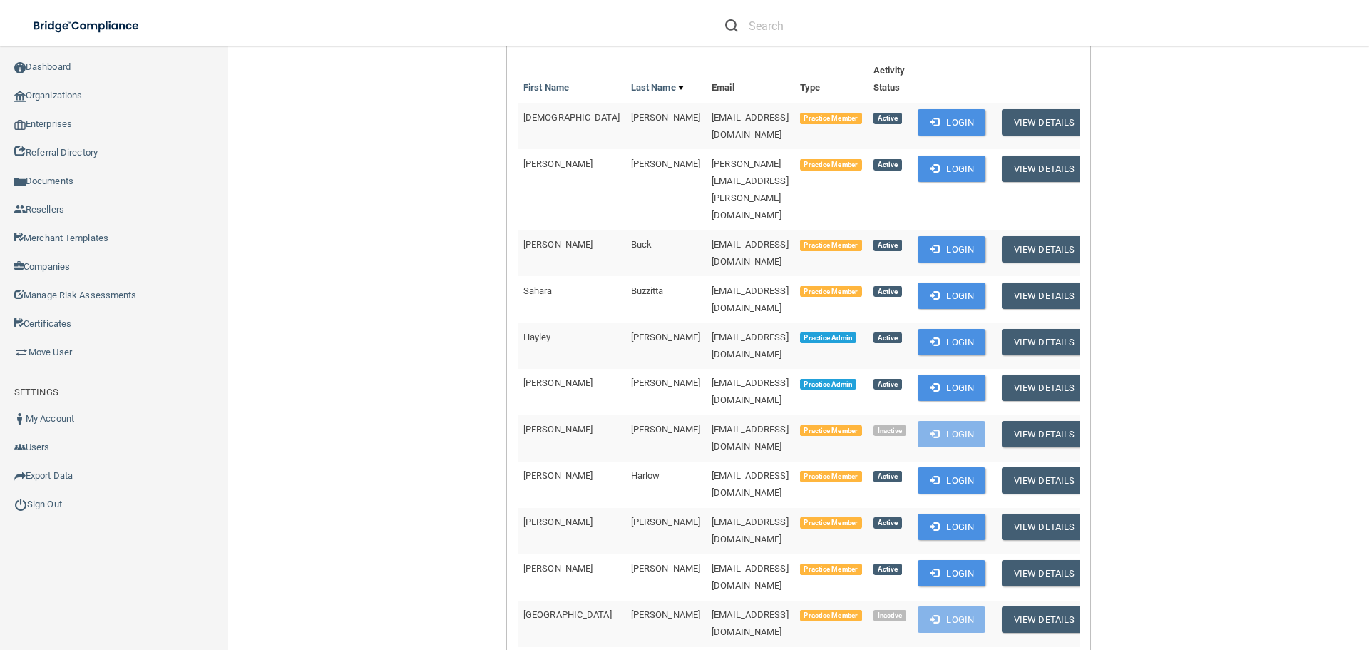
scroll to position [214, 0]
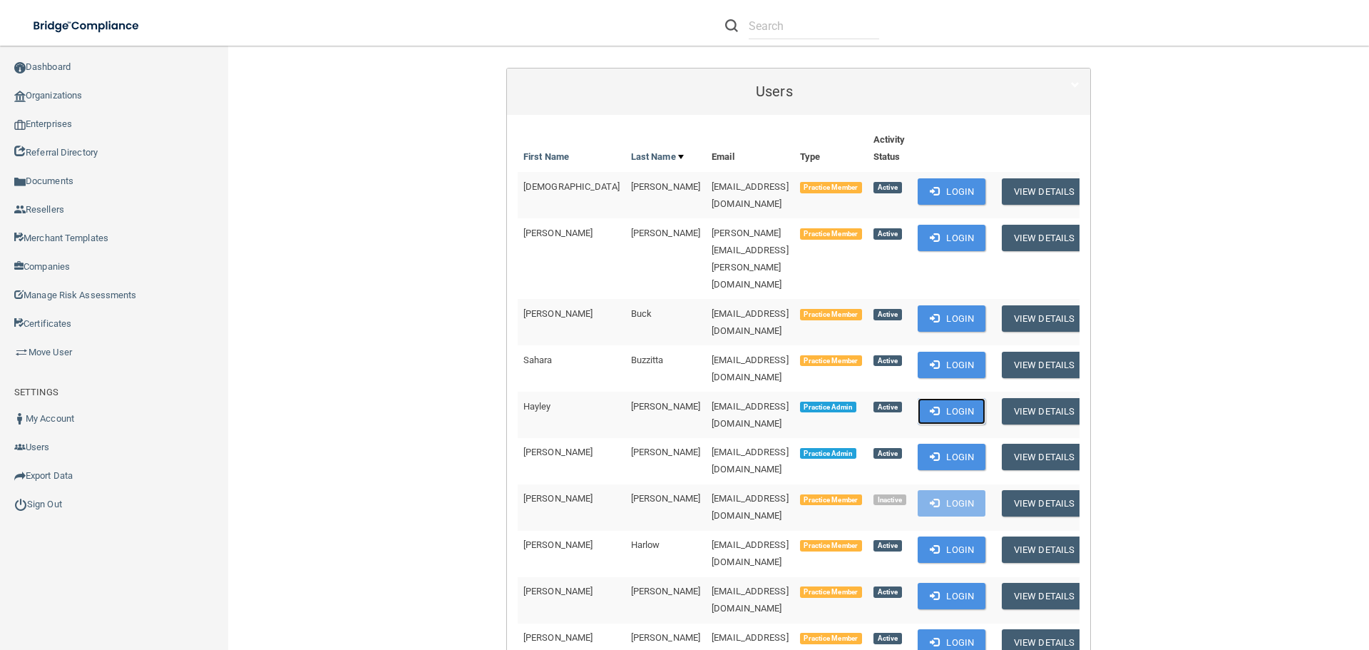
click at [921, 398] on button "Login" at bounding box center [952, 411] width 68 height 26
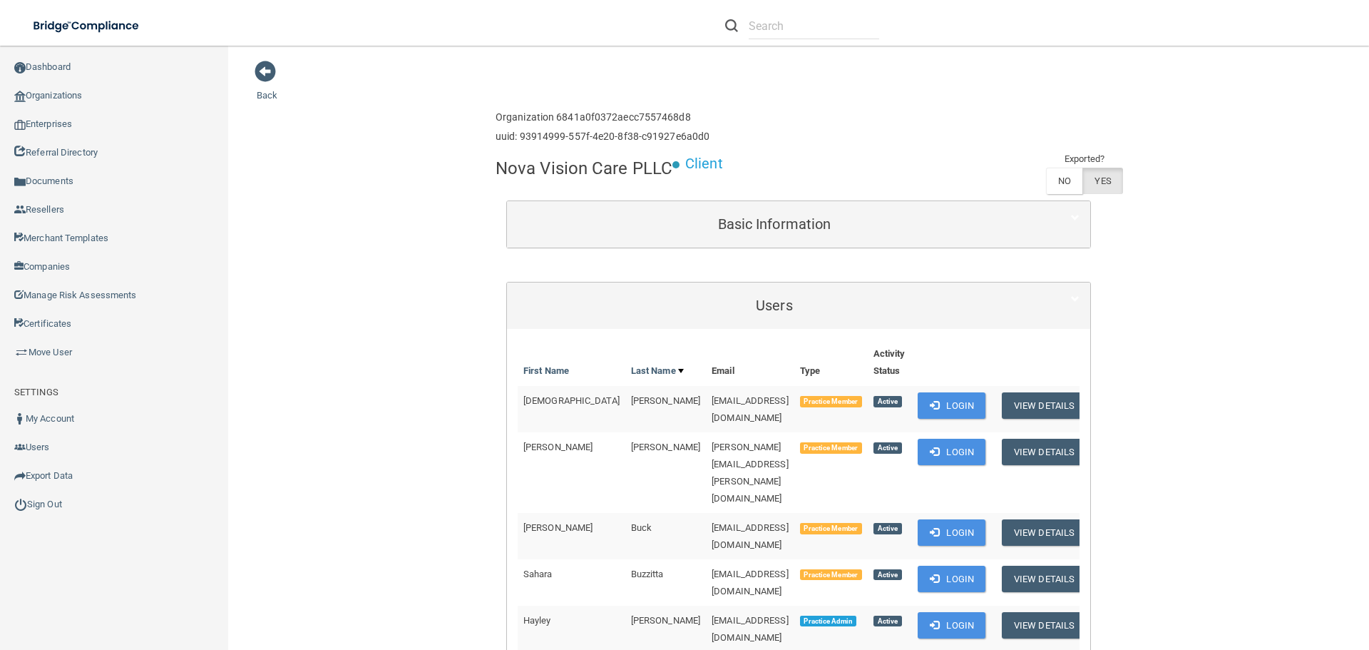
click at [541, 168] on h4 "Nova Vision Care PLLC" at bounding box center [584, 168] width 177 height 19
copy div "Nova Vision Care PLLC"
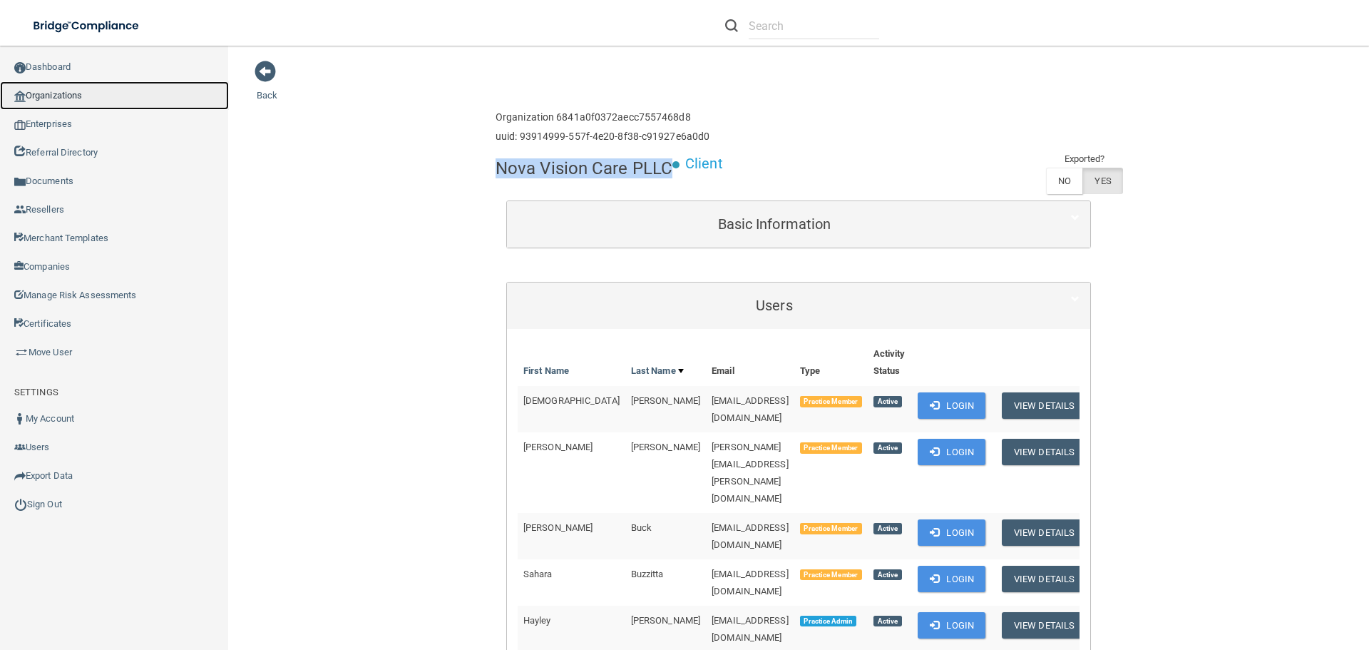
click at [34, 98] on link "Organizations" at bounding box center [114, 95] width 229 height 29
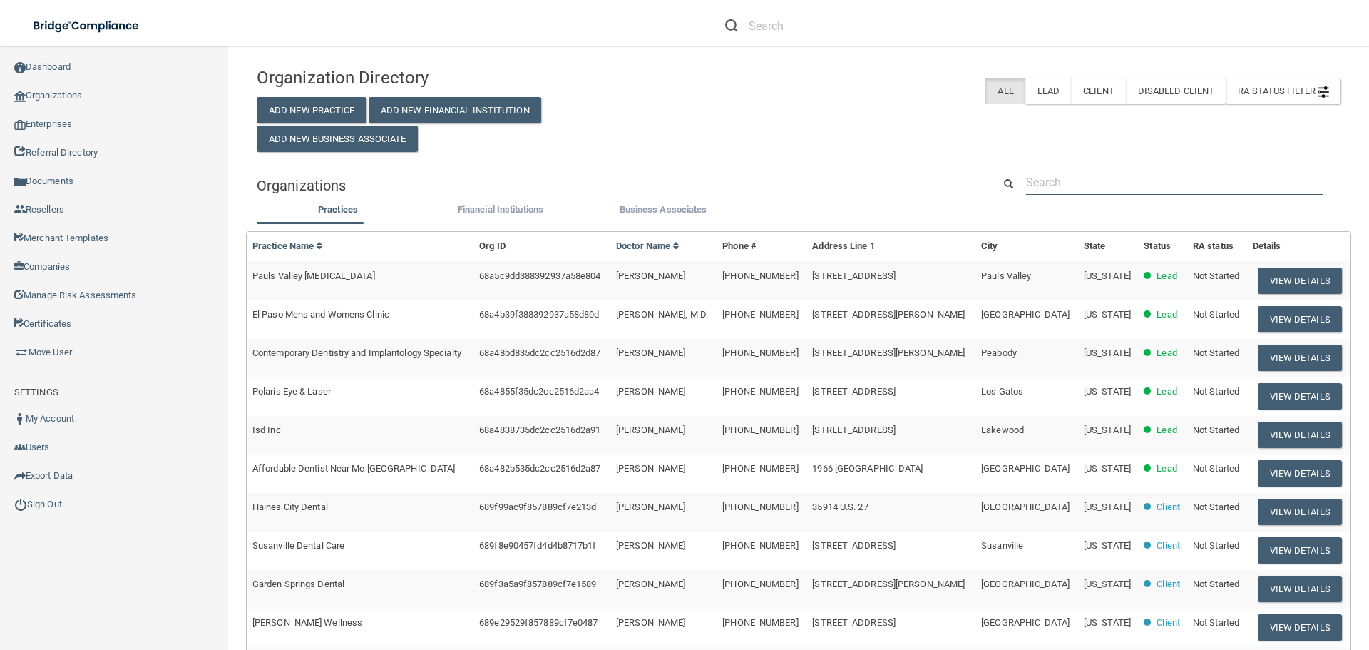
click at [1052, 183] on input "text" at bounding box center [1174, 182] width 297 height 26
paste input "azrathore10@gmail.com"
type input "azrathore10@gmail.com"
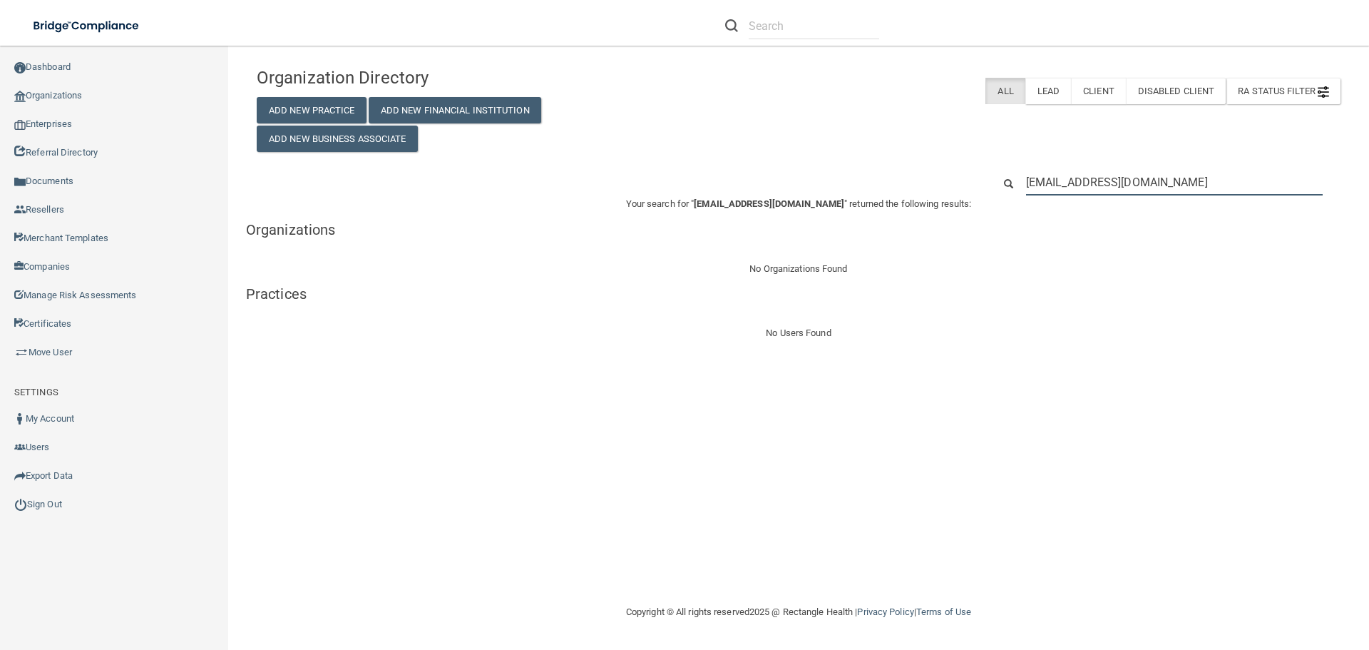
click at [1080, 183] on input "azrathore10@gmail.com" at bounding box center [1174, 182] width 297 height 26
paste input "Abdullah Zakir"
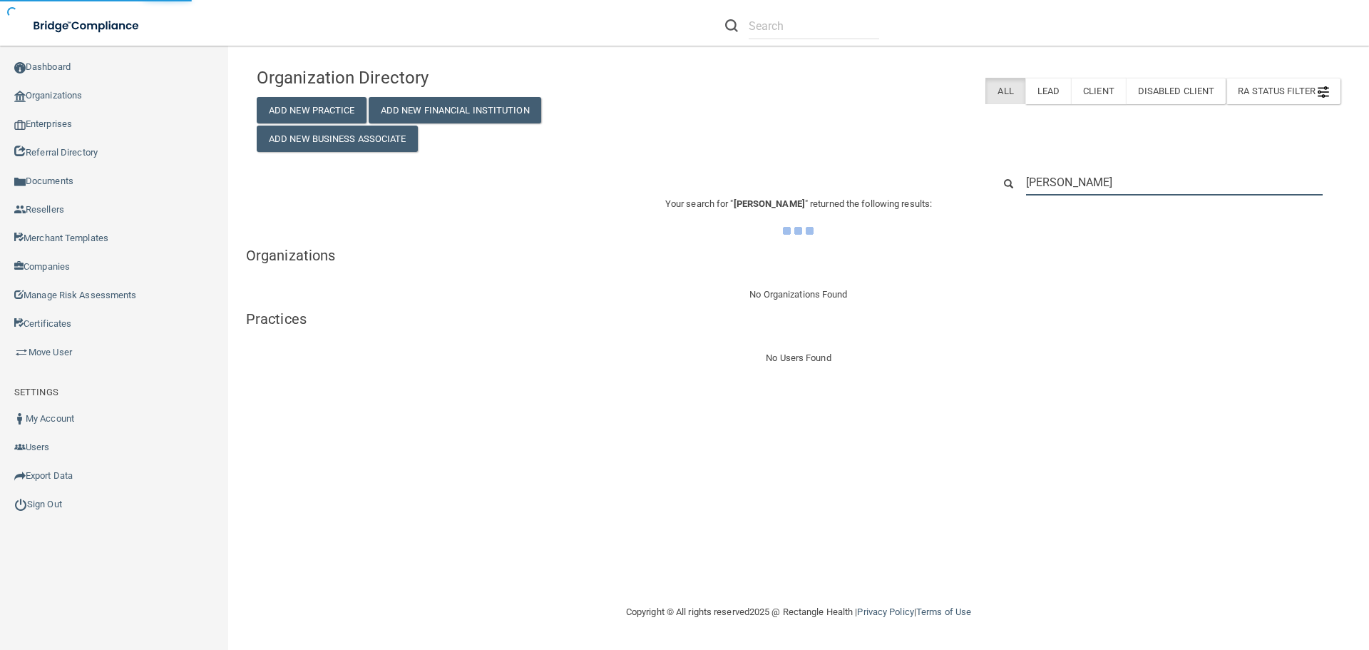
type input "Abdullah Zakir"
click at [1071, 282] on div "Your search for " Abdullah Zakir " returned the following results: Organization…" at bounding box center [798, 280] width 1105 height 171
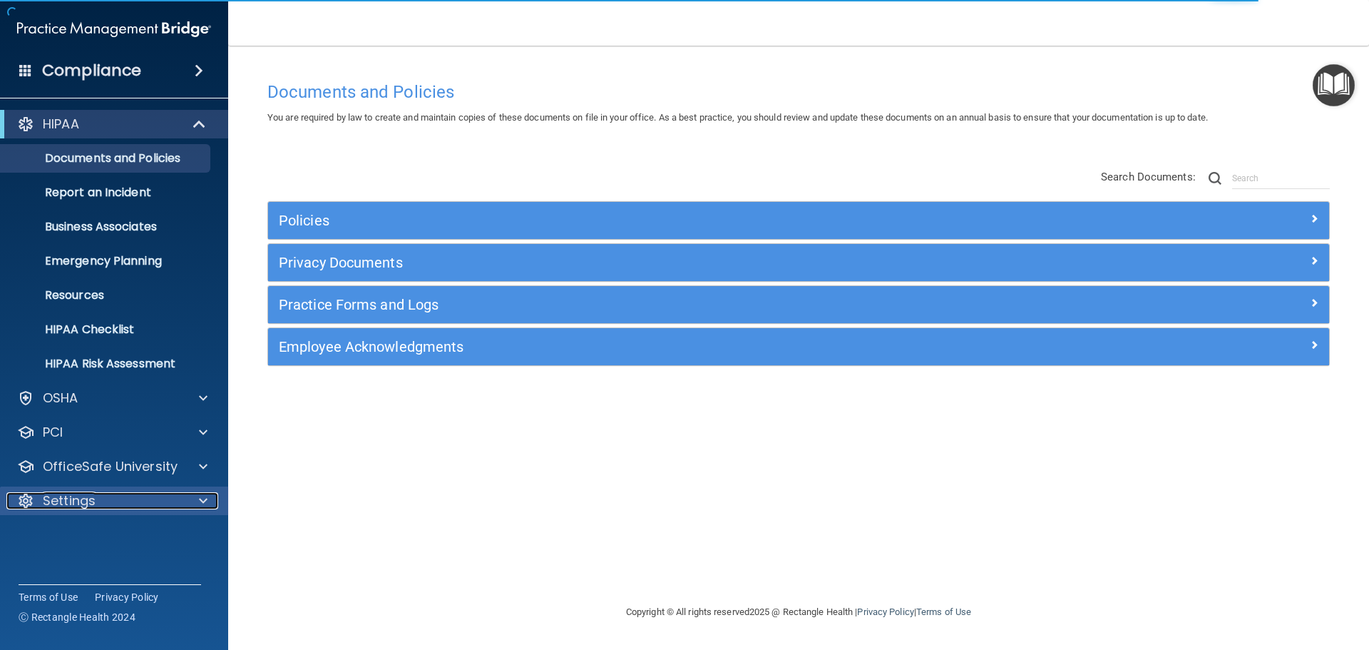
click at [185, 503] on div at bounding box center [201, 500] width 36 height 17
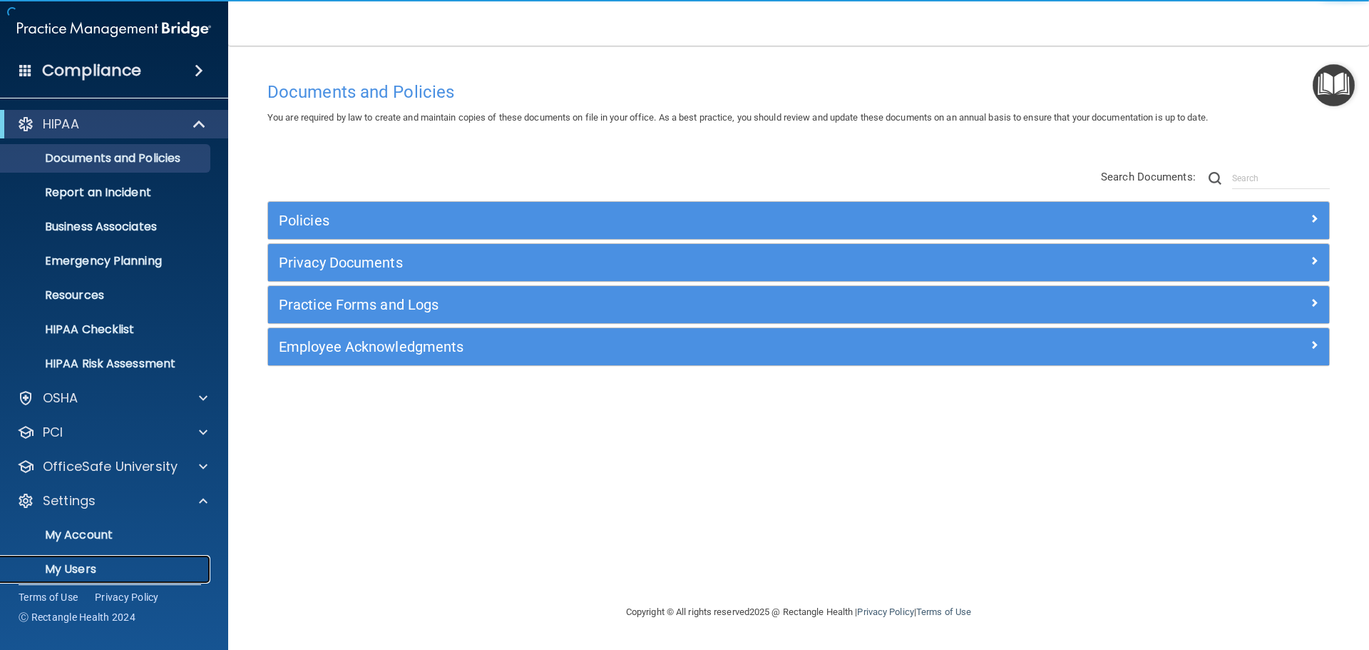
click at [75, 570] on p "My Users" at bounding box center [106, 569] width 195 height 14
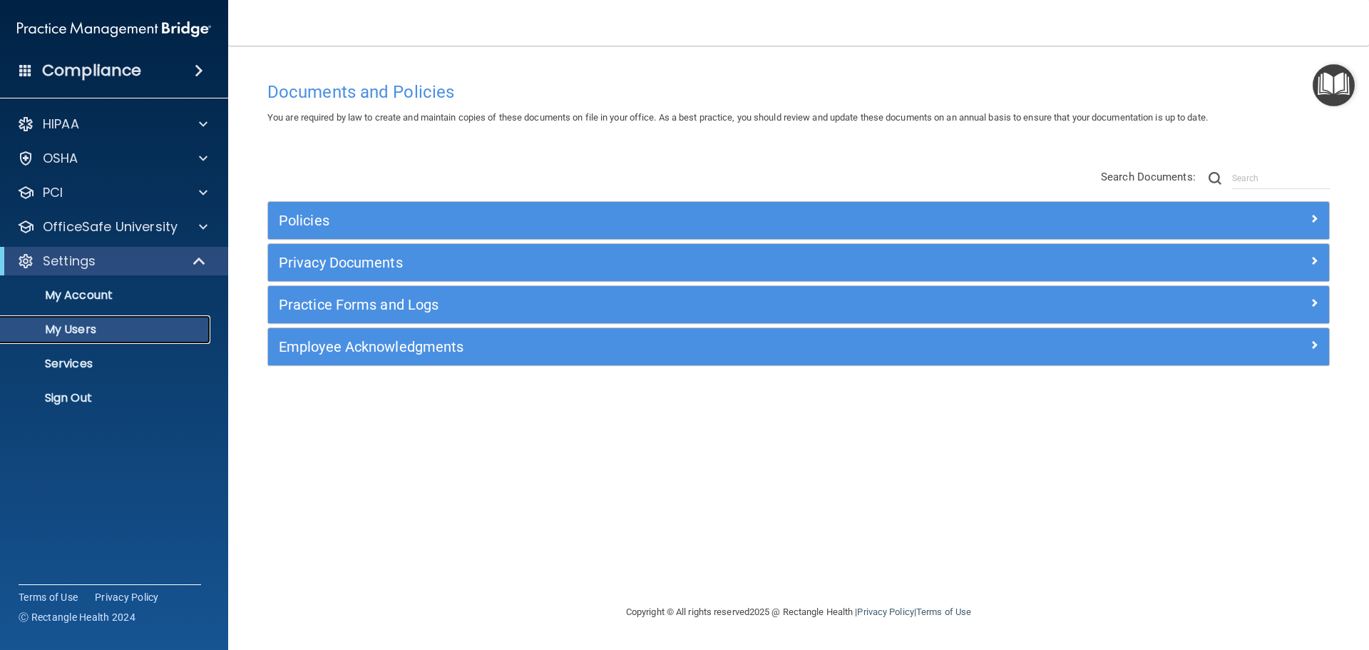
select select "20"
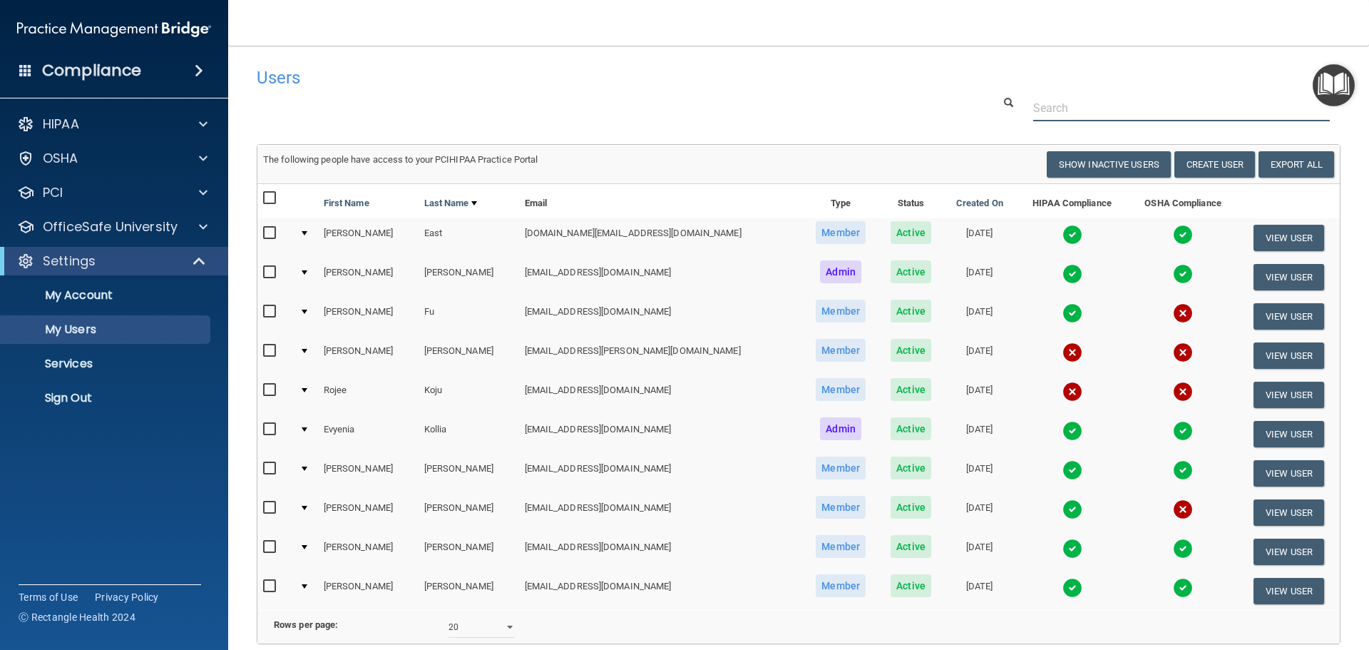
click at [1042, 106] on input "text" at bounding box center [1181, 108] width 297 height 26
paste input "[EMAIL_ADDRESS][DOMAIN_NAME]"
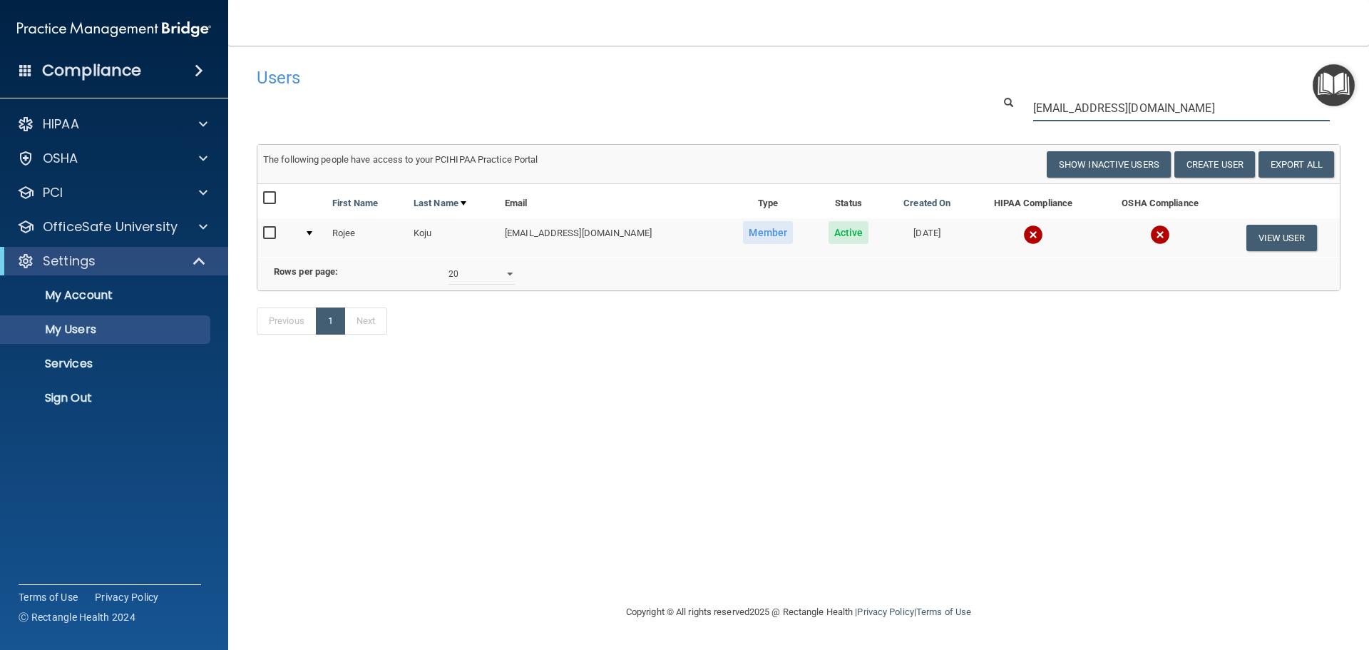
type input "[EMAIL_ADDRESS][DOMAIN_NAME]"
click at [1023, 228] on img at bounding box center [1033, 235] width 20 height 20
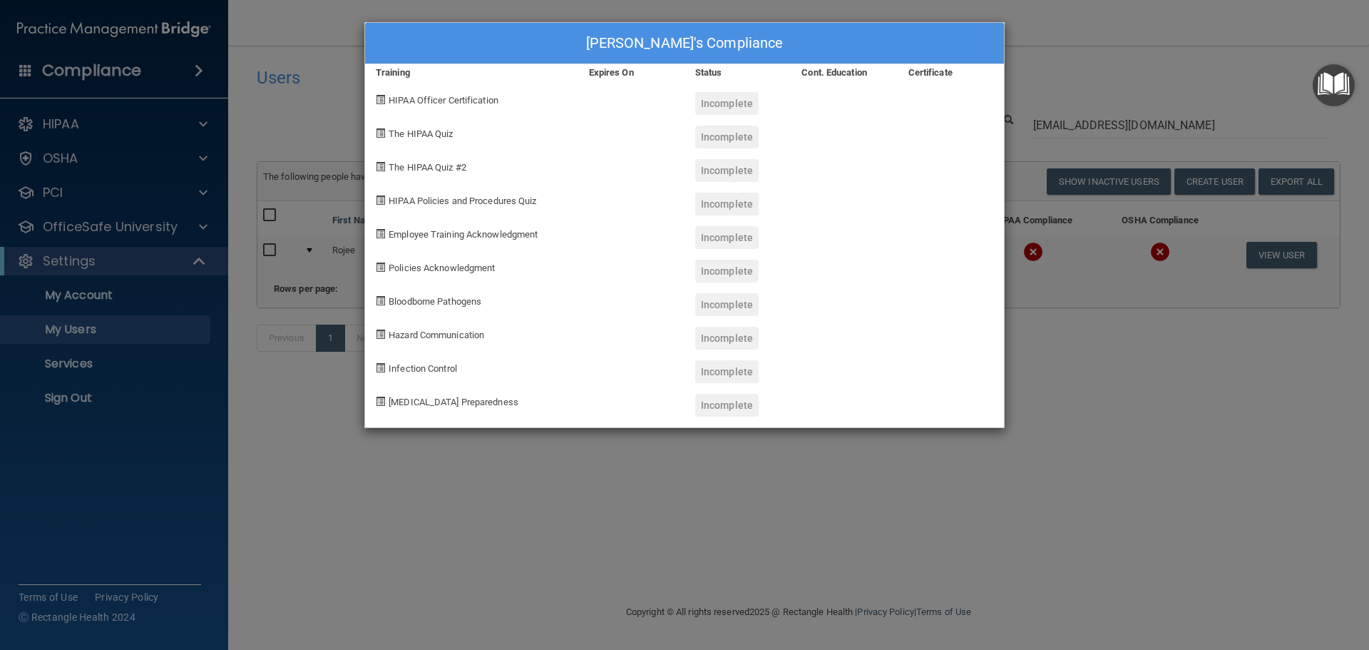
click at [1048, 403] on div "[PERSON_NAME]'s Compliance Training Expires On Status Cont. Education Certifica…" at bounding box center [684, 325] width 1369 height 650
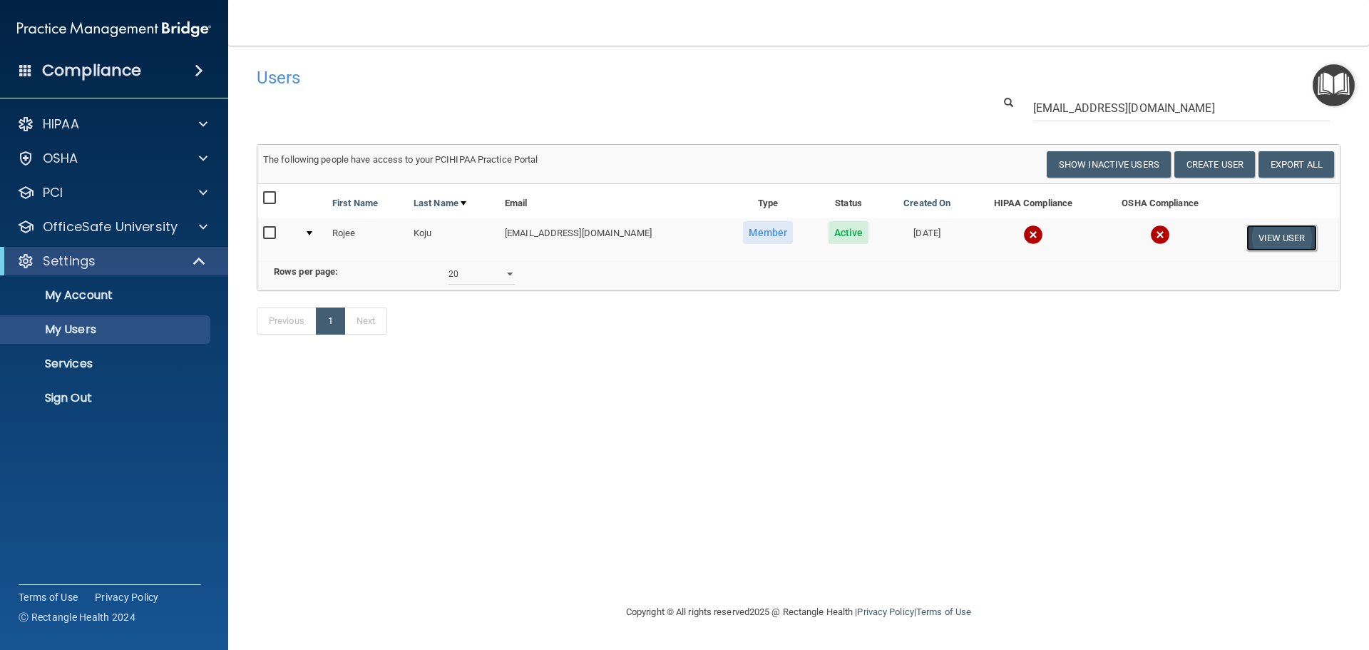
click at [1262, 237] on button "View User" at bounding box center [1281, 238] width 71 height 26
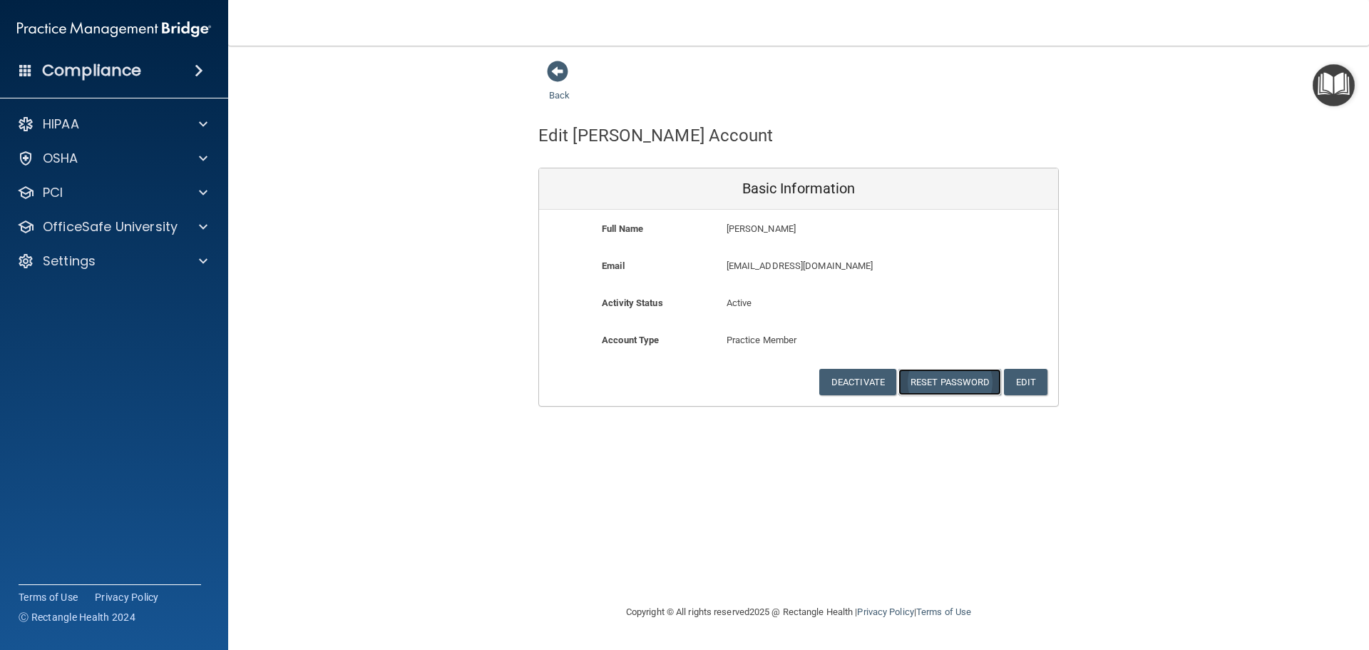
click at [937, 384] on button "Reset Password" at bounding box center [949, 382] width 103 height 26
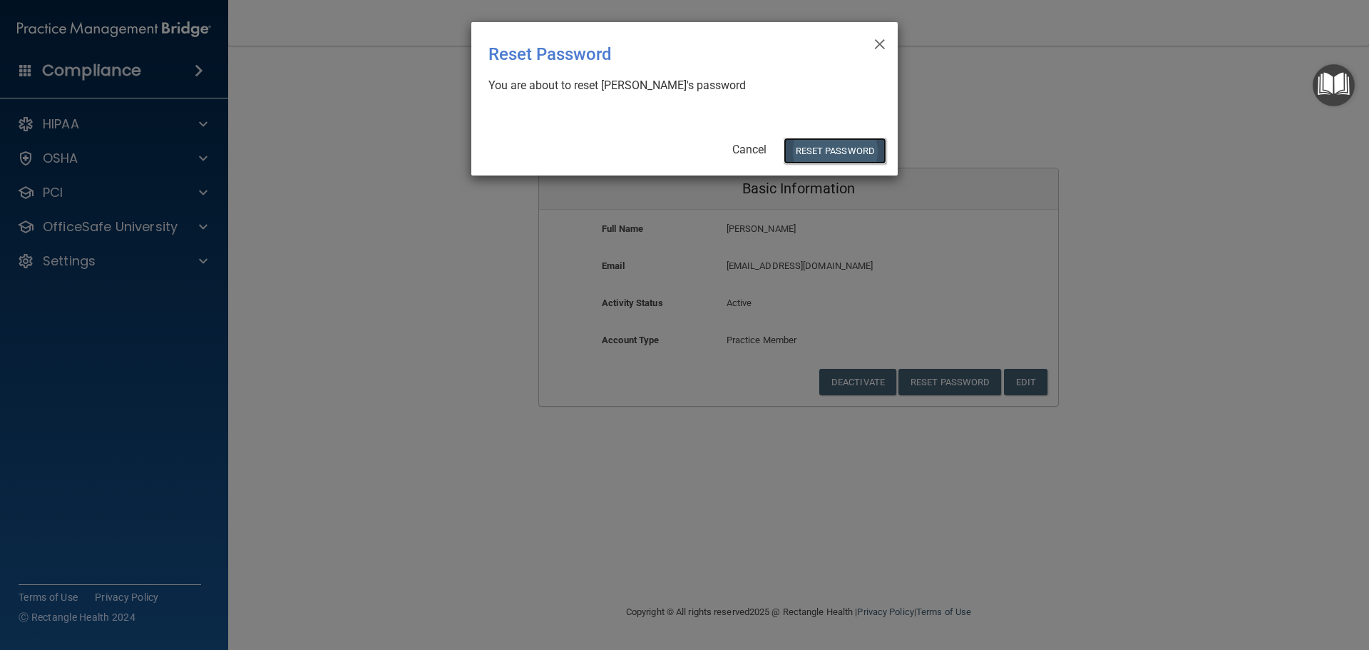
click at [816, 143] on button "Reset Password" at bounding box center [835, 151] width 103 height 26
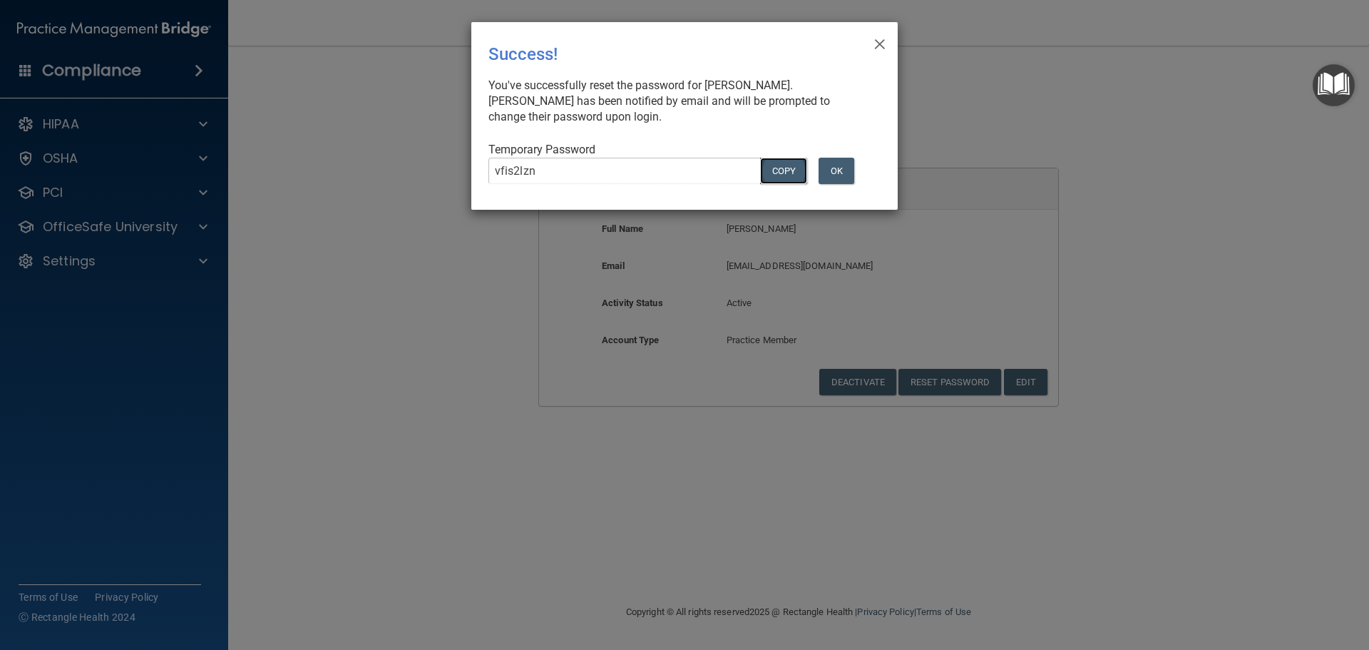
click at [776, 164] on button "COPY" at bounding box center [783, 171] width 47 height 26
click at [505, 230] on div "× Close Success! You've successfully reset the password for [PERSON_NAME]. [PER…" at bounding box center [684, 325] width 1369 height 650
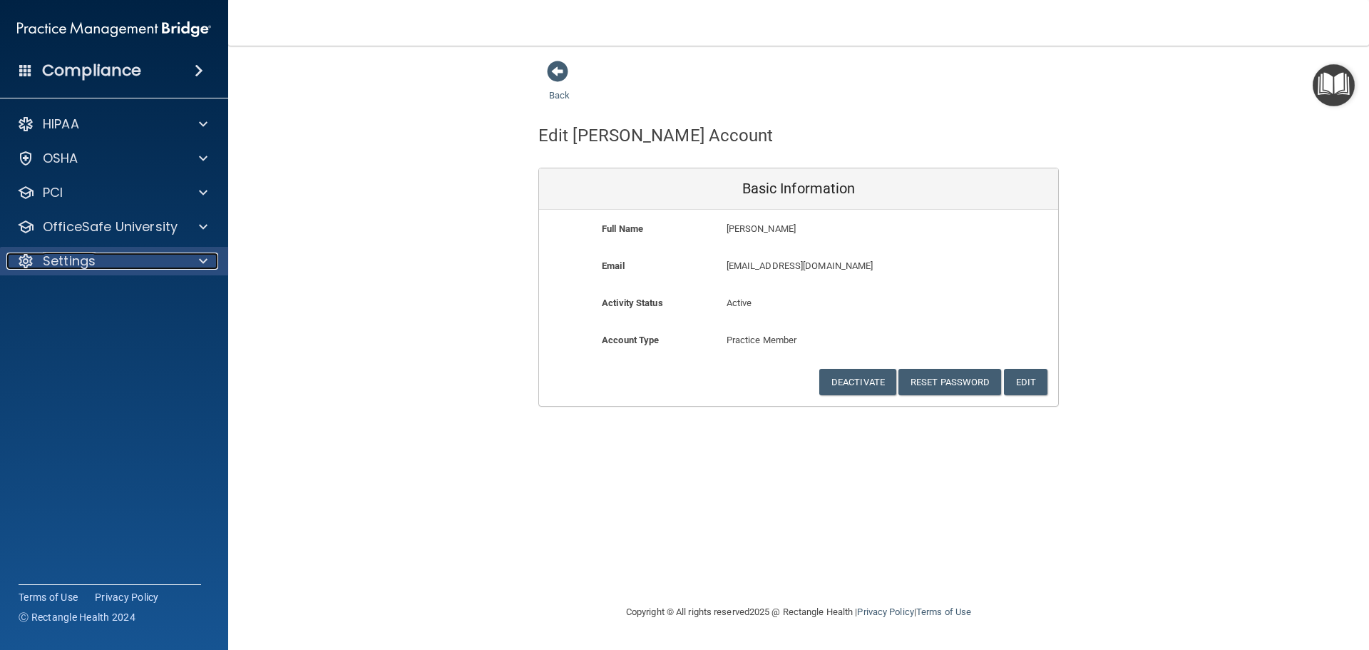
click at [207, 255] on div at bounding box center [201, 260] width 36 height 17
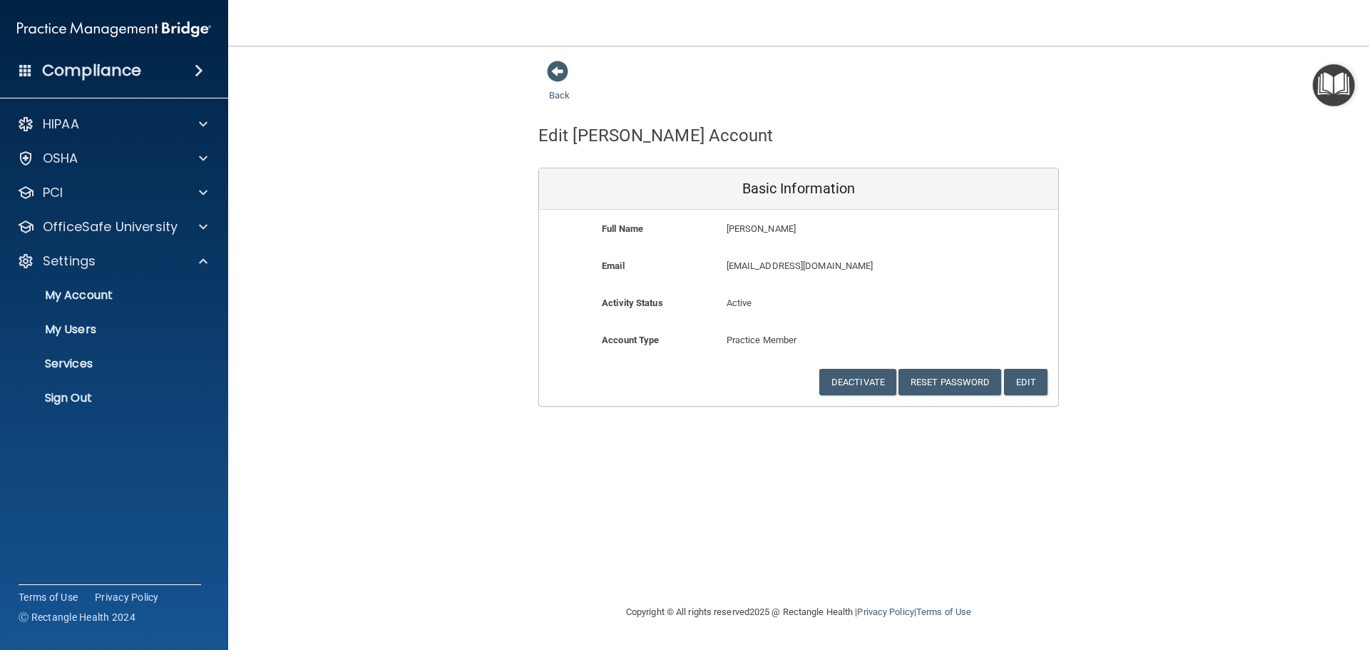
click at [79, 382] on ul "My Account My Users Services Sign Out" at bounding box center [115, 343] width 258 height 137
click at [71, 398] on p "Sign Out" at bounding box center [106, 398] width 195 height 14
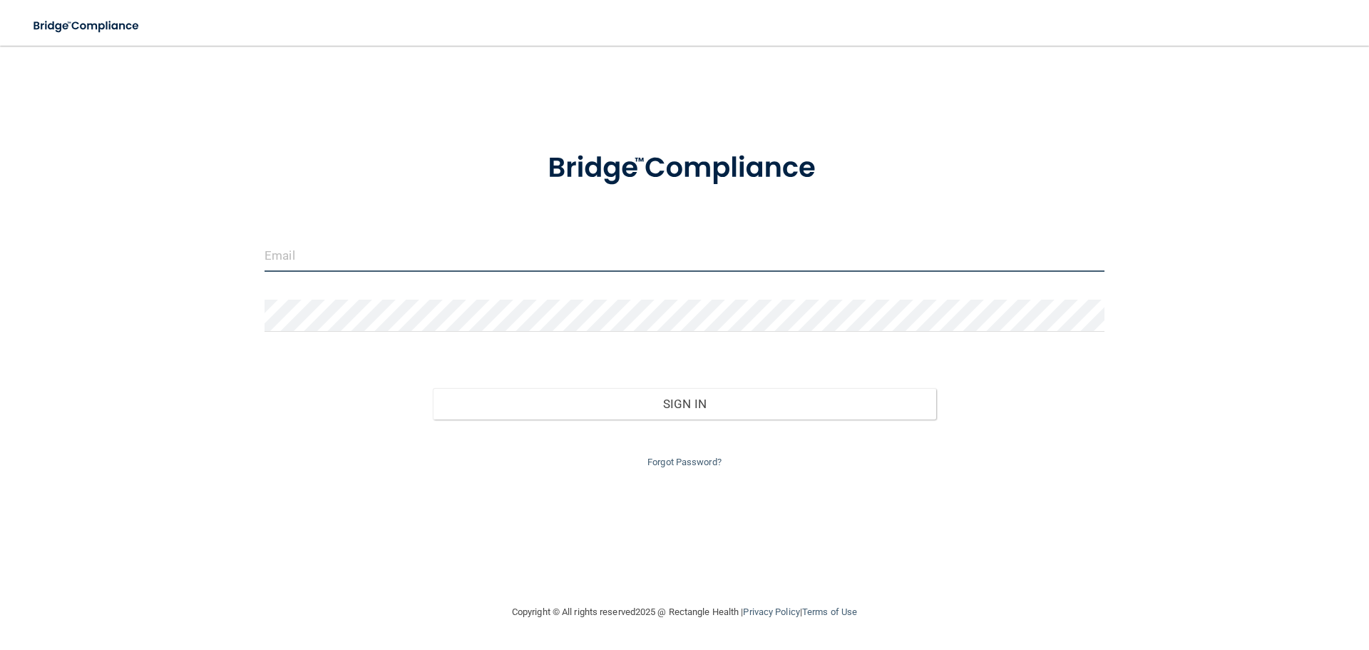
type input "[EMAIL_ADDRESS][DOMAIN_NAME]"
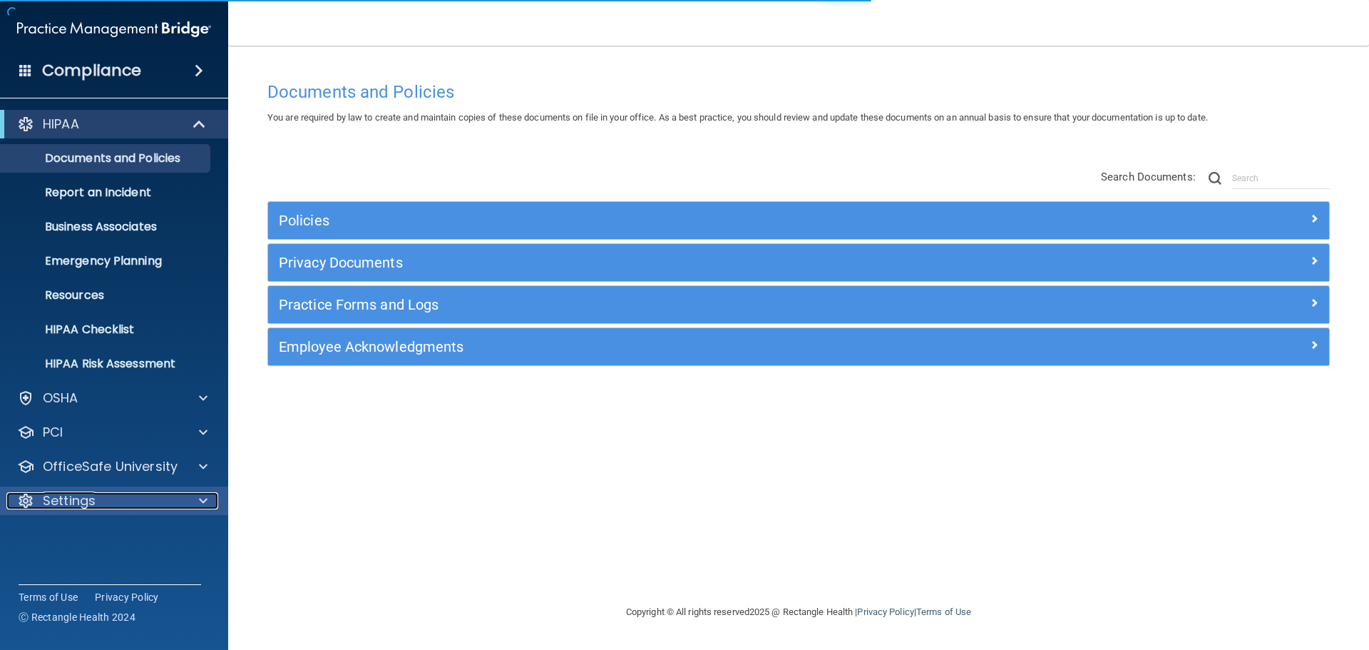
click at [201, 501] on span at bounding box center [203, 500] width 9 height 17
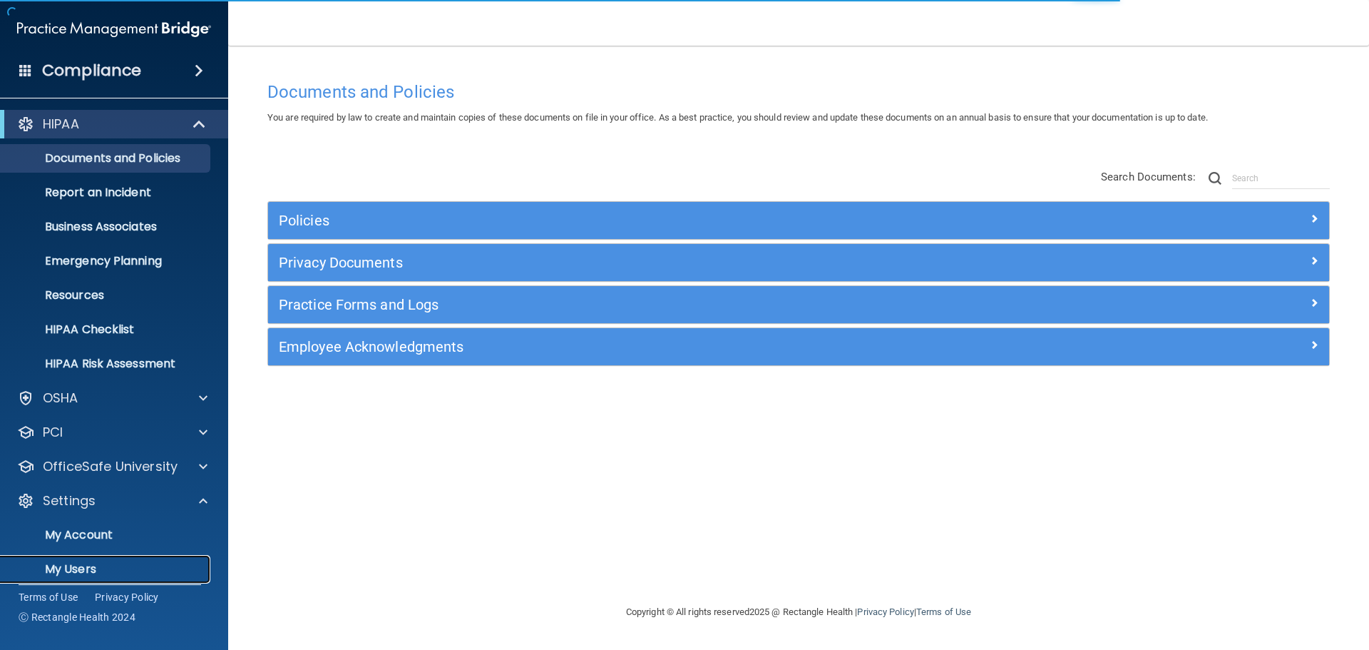
click at [88, 568] on p "My Users" at bounding box center [106, 569] width 195 height 14
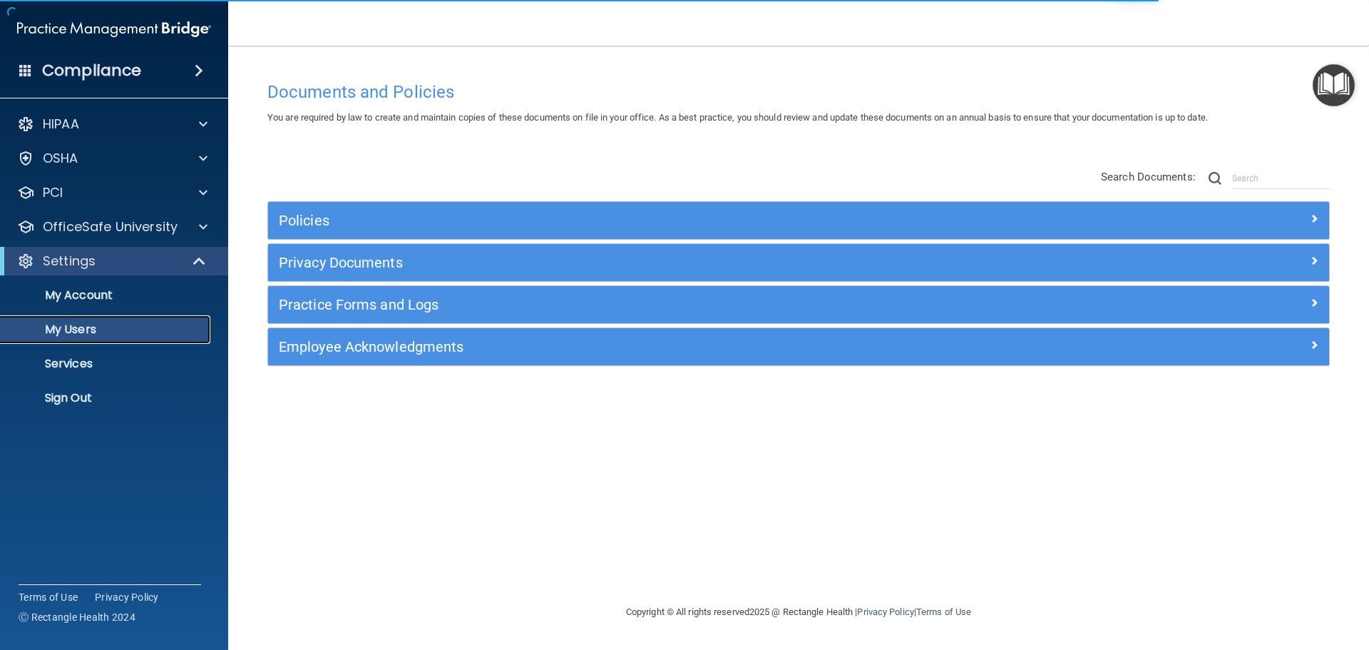
select select "20"
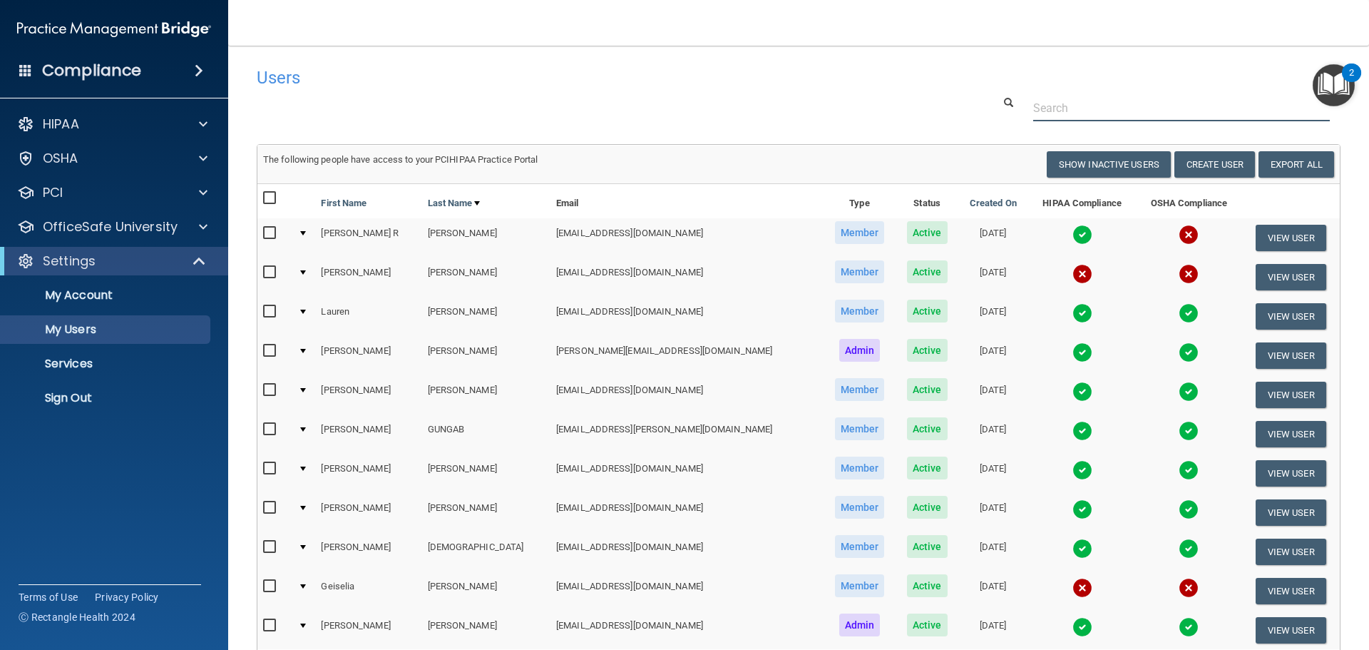
click at [1051, 102] on input "text" at bounding box center [1181, 108] width 297 height 26
paste input "hcg.etta@yahoo.com"
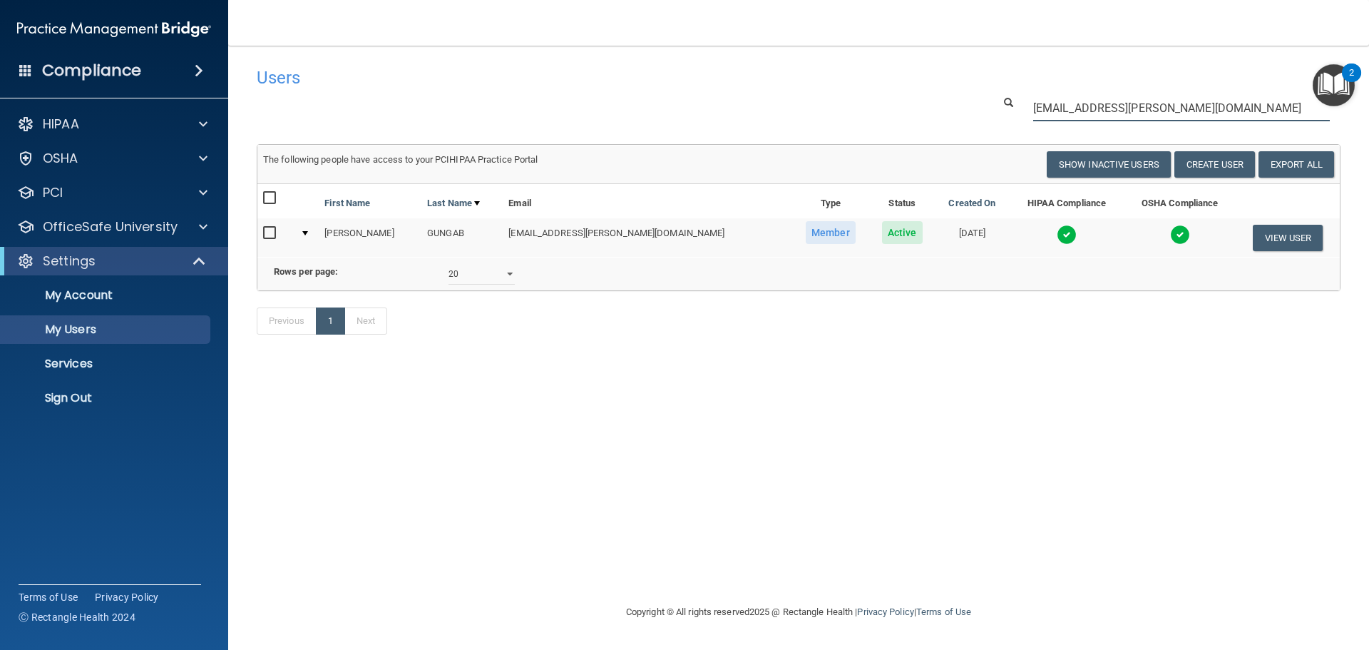
type input "hcg.etta@yahoo.com"
click at [1057, 237] on img at bounding box center [1067, 235] width 20 height 20
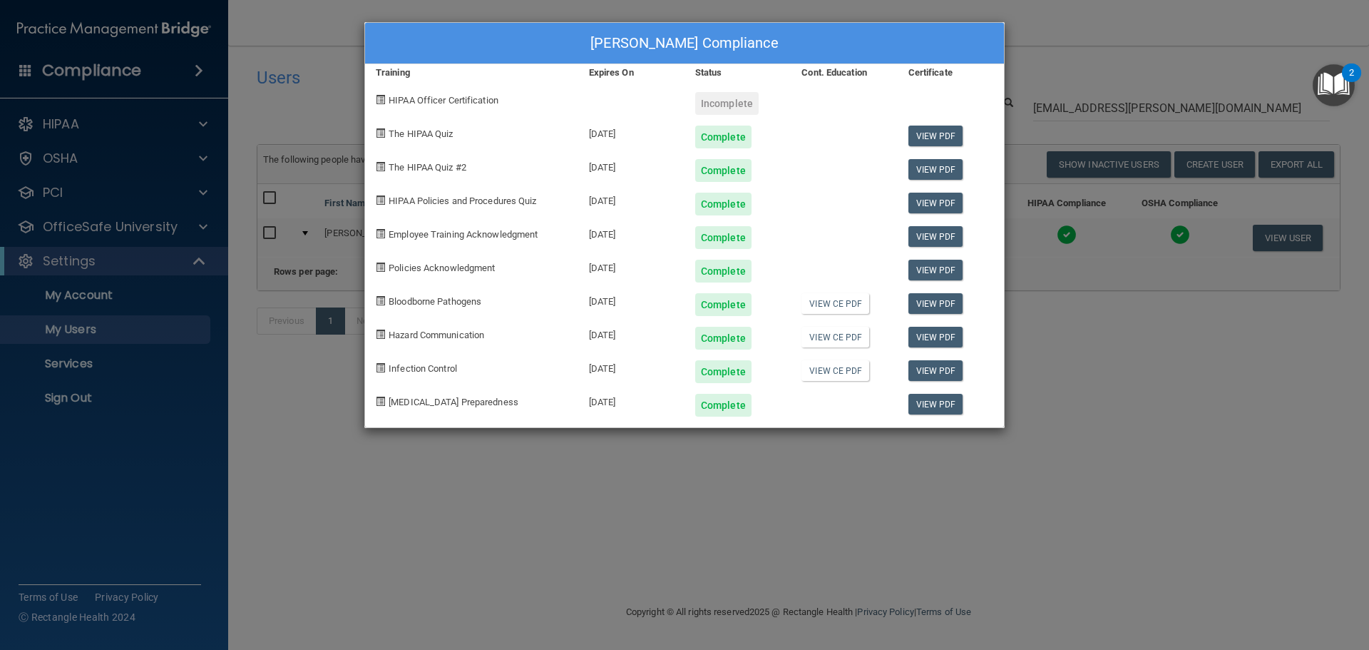
click at [794, 477] on div "HENRIETTA C GUNGAB's Compliance Training Expires On Status Cont. Education Cert…" at bounding box center [684, 325] width 1369 height 650
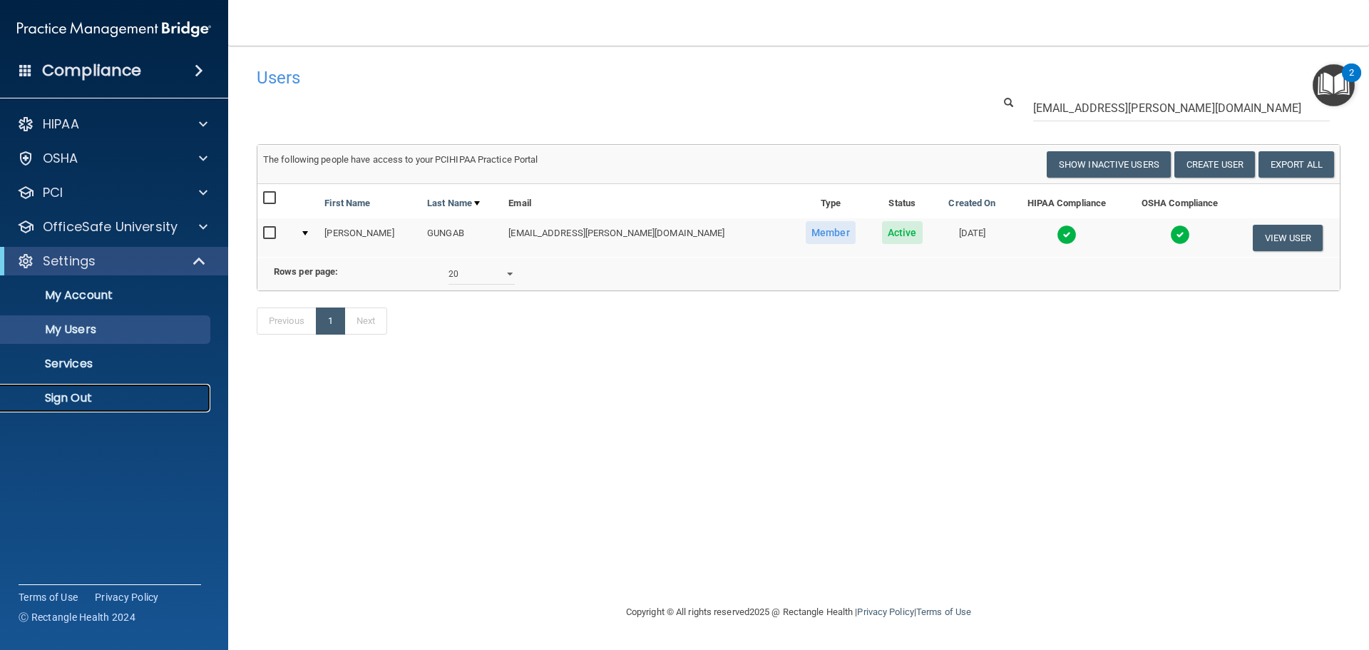
click at [122, 406] on link "Sign Out" at bounding box center [98, 398] width 225 height 29
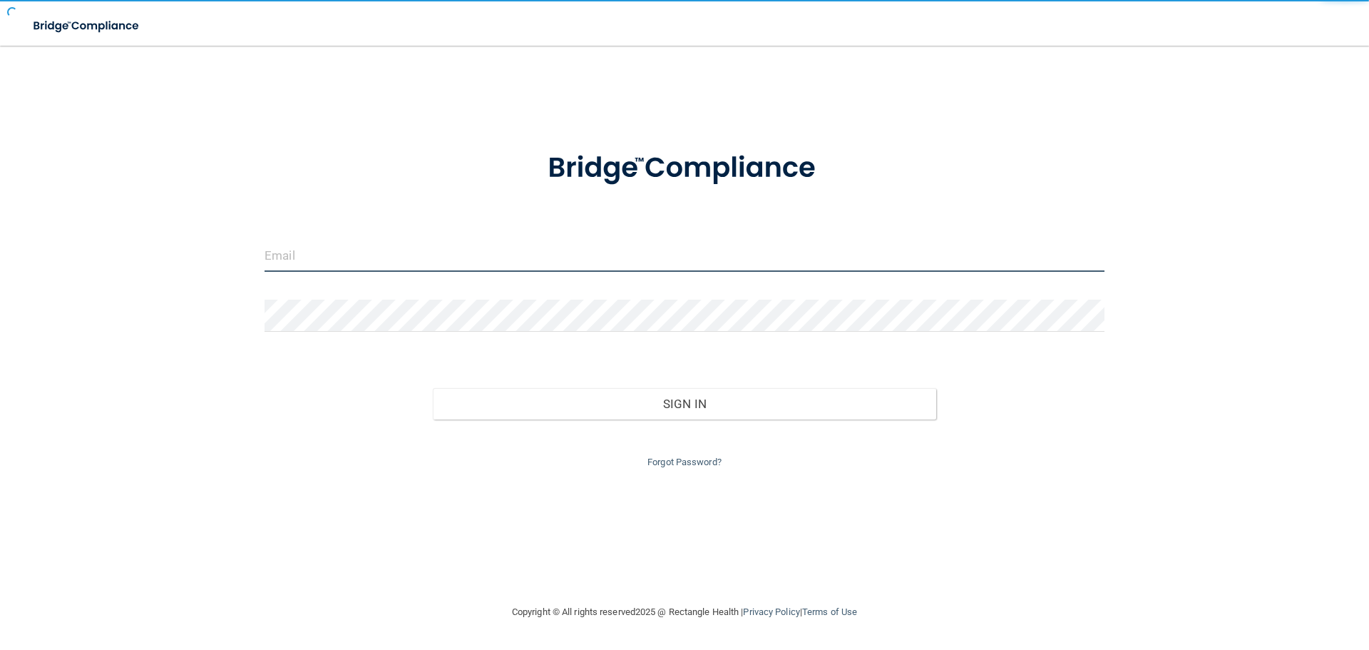
type input "[EMAIL_ADDRESS][DOMAIN_NAME]"
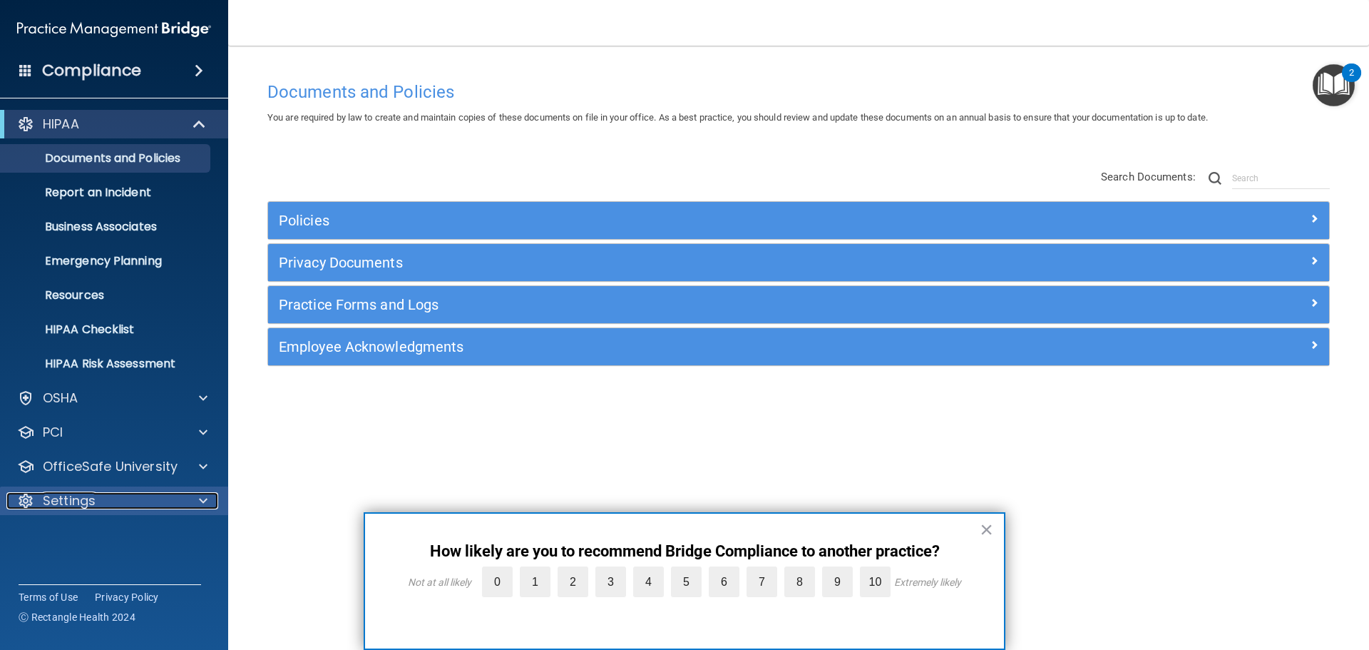
click at [182, 498] on div "Settings" at bounding box center [94, 500] width 177 height 17
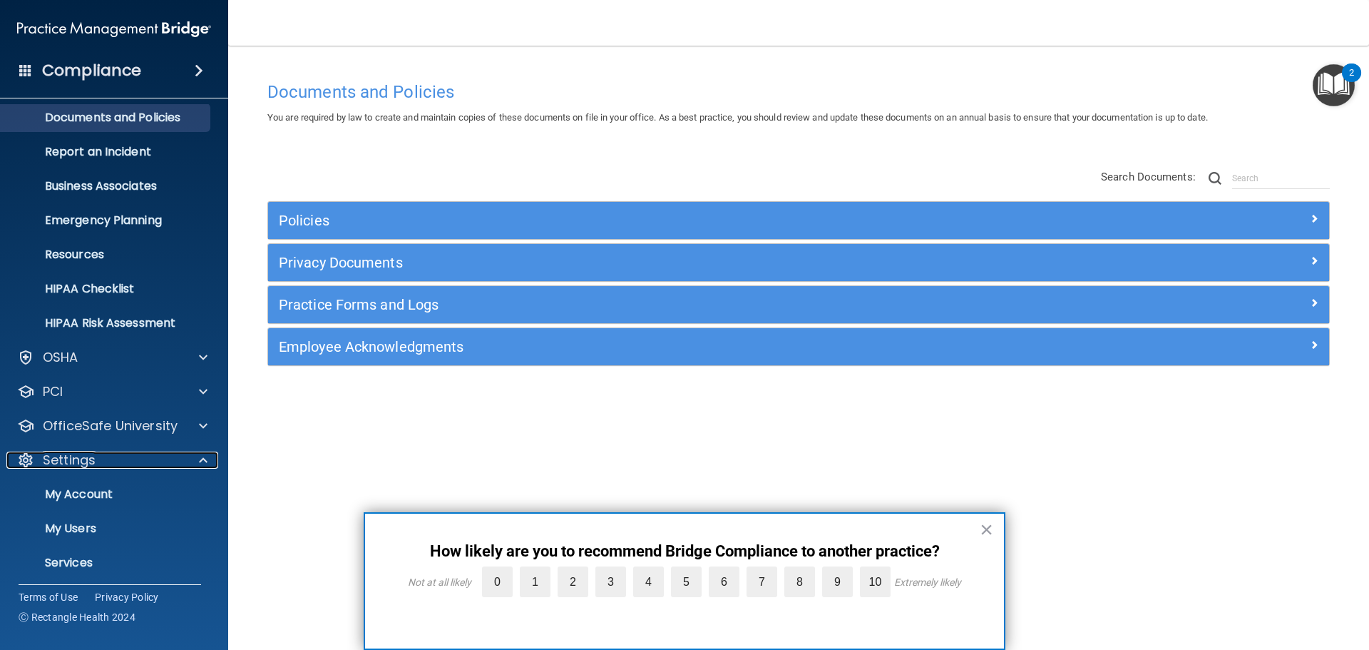
scroll to position [79, 0]
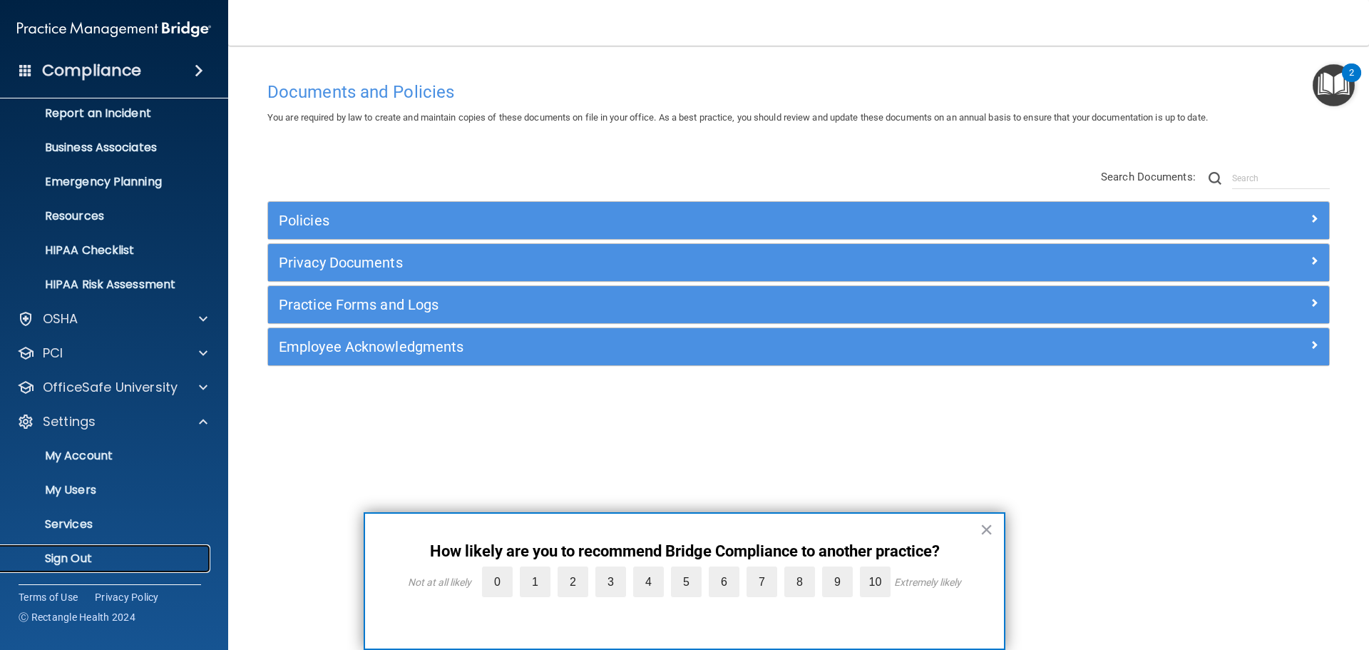
click at [101, 555] on p "Sign Out" at bounding box center [106, 558] width 195 height 14
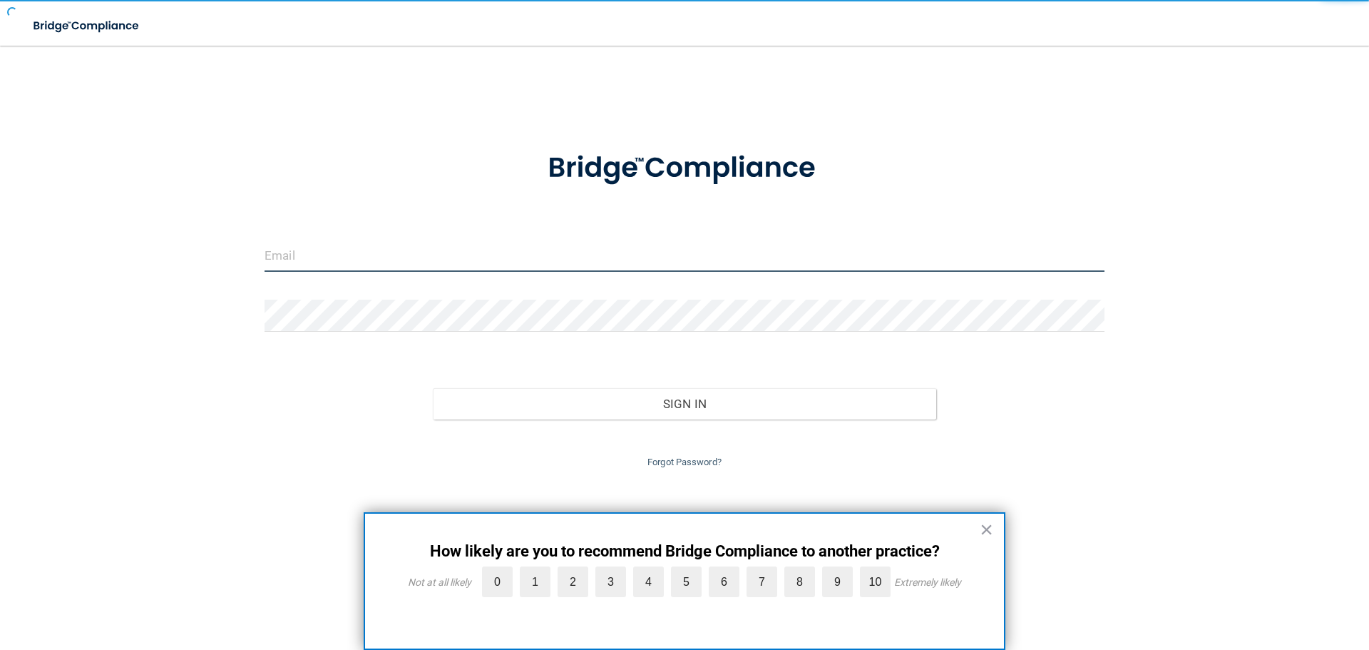
type input "[EMAIL_ADDRESS][DOMAIN_NAME]"
